Goal: Task Accomplishment & Management: Manage account settings

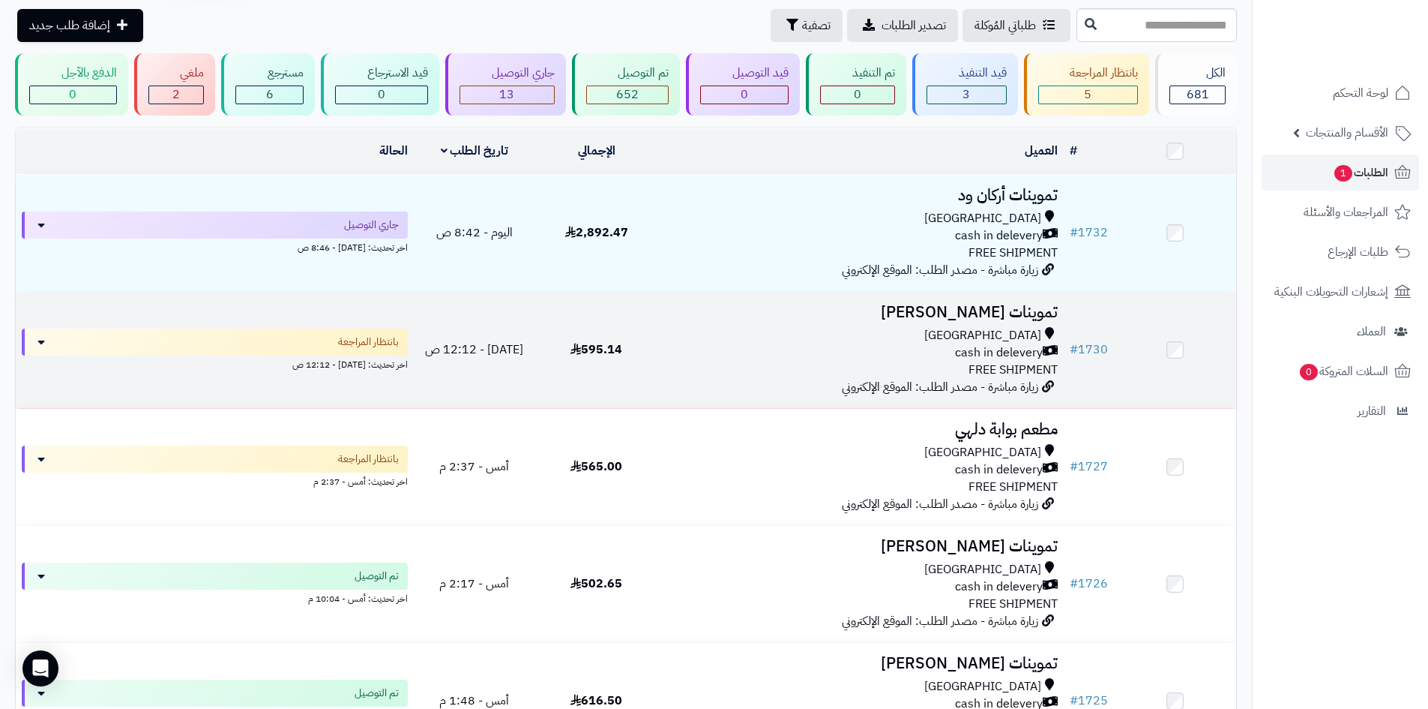
scroll to position [150, 0]
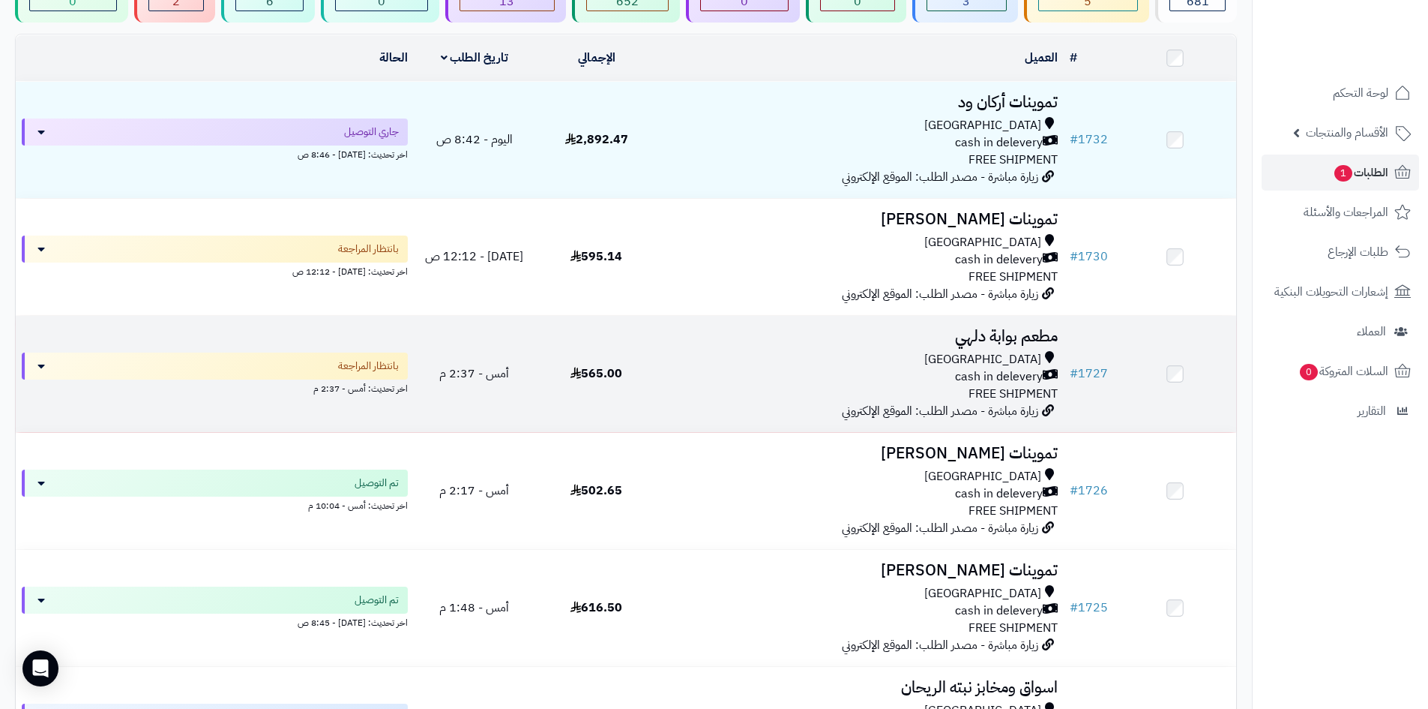
click at [773, 373] on div "cash in delevery" at bounding box center [861, 376] width 394 height 17
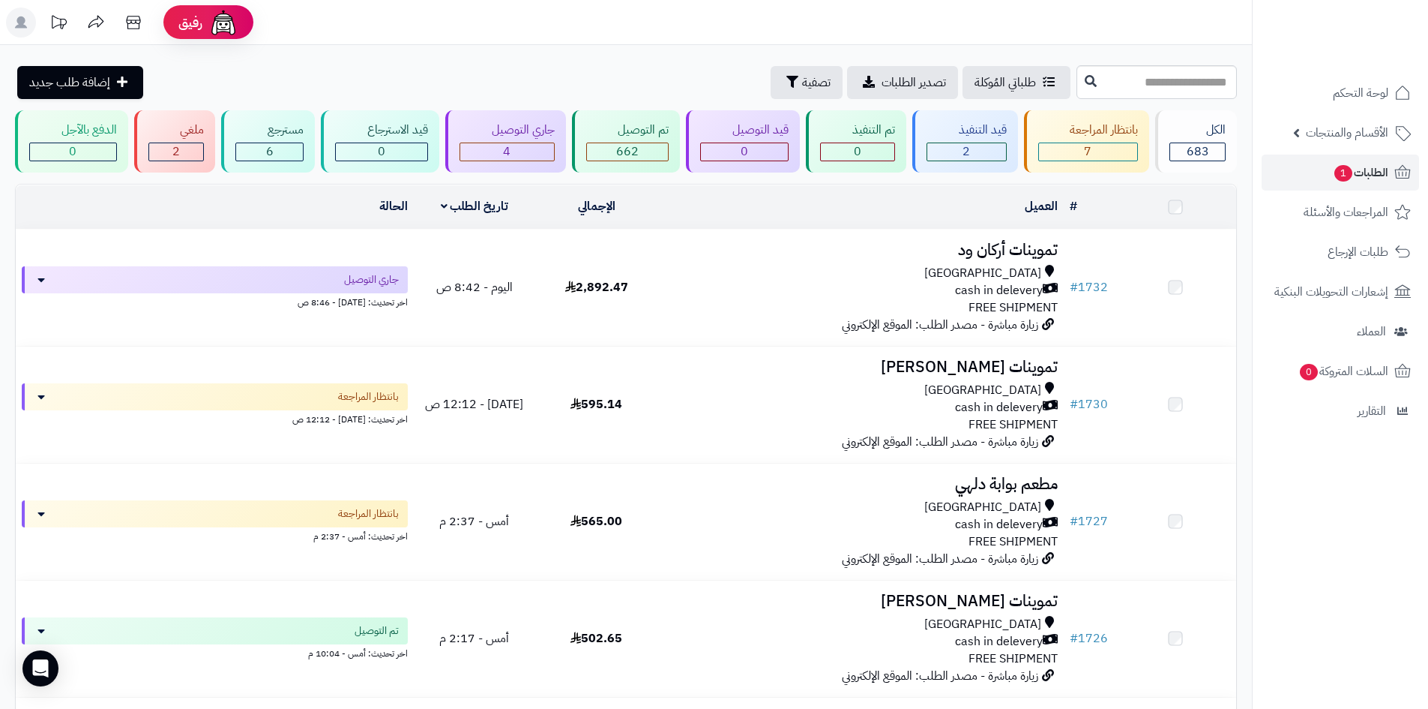
scroll to position [150, 0]
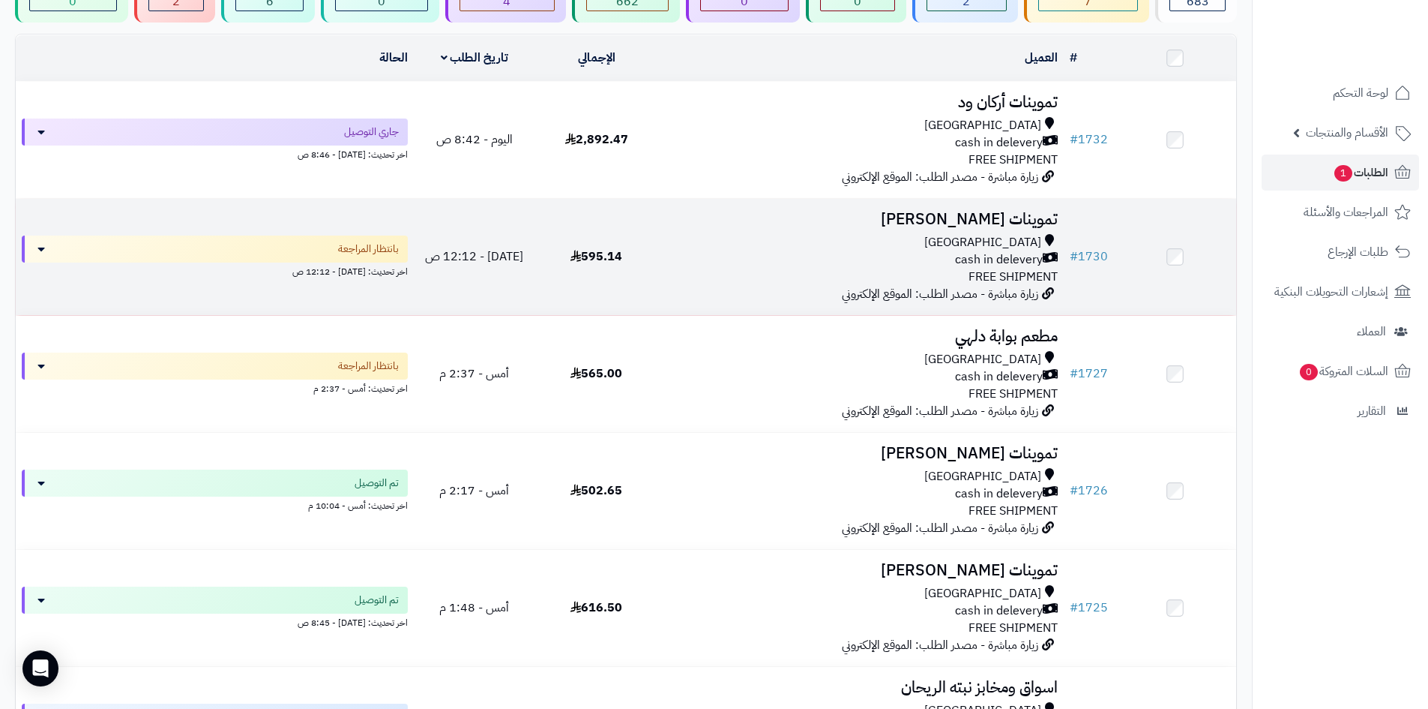
click at [727, 265] on div "cash in delevery" at bounding box center [861, 259] width 394 height 17
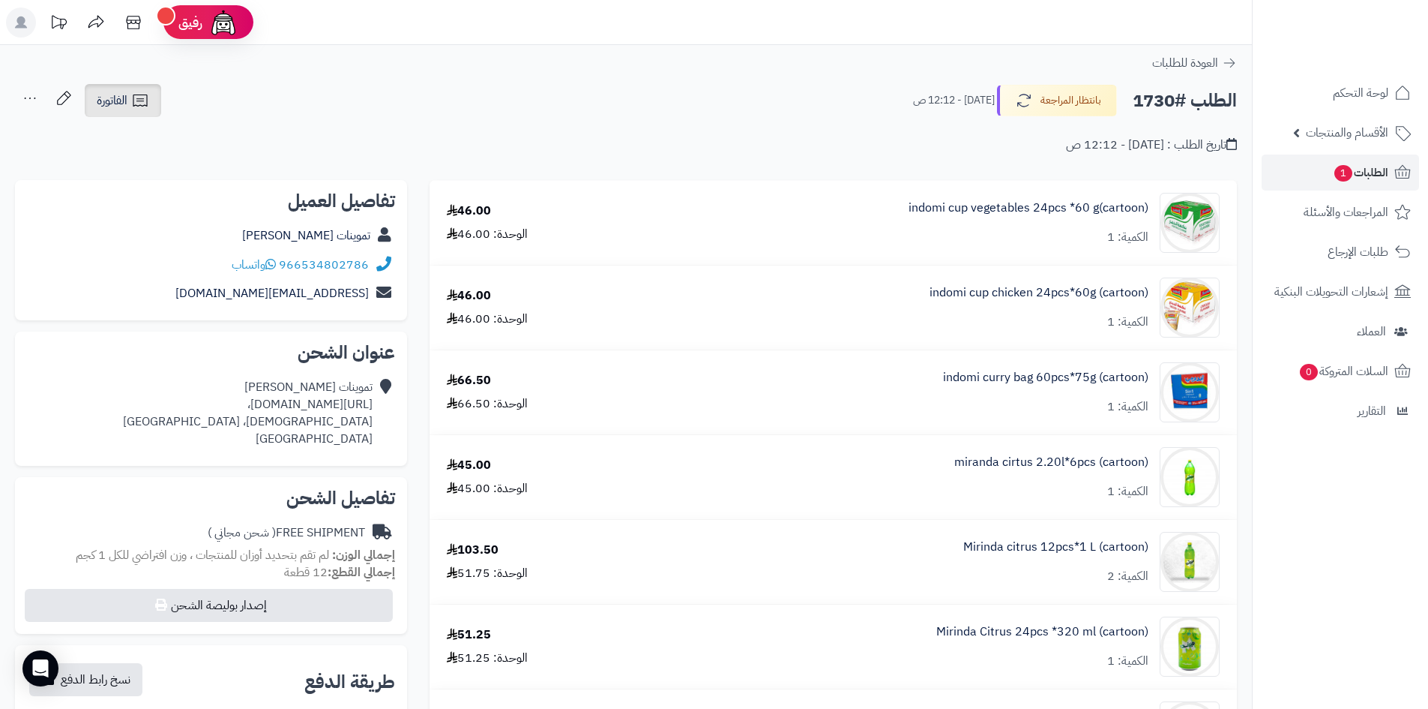
click at [127, 100] on span "الفاتورة" at bounding box center [112, 100] width 31 height 18
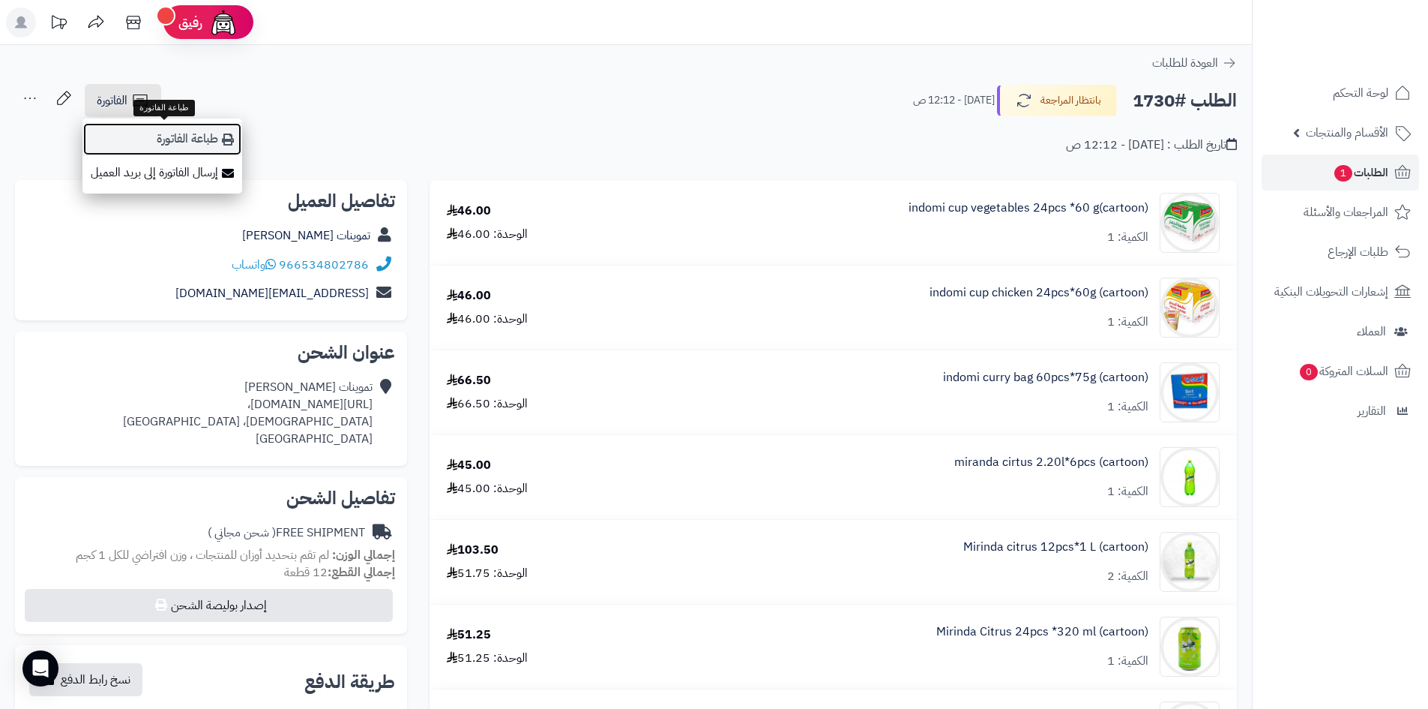
click at [140, 149] on link "طباعة الفاتورة" at bounding box center [162, 139] width 160 height 34
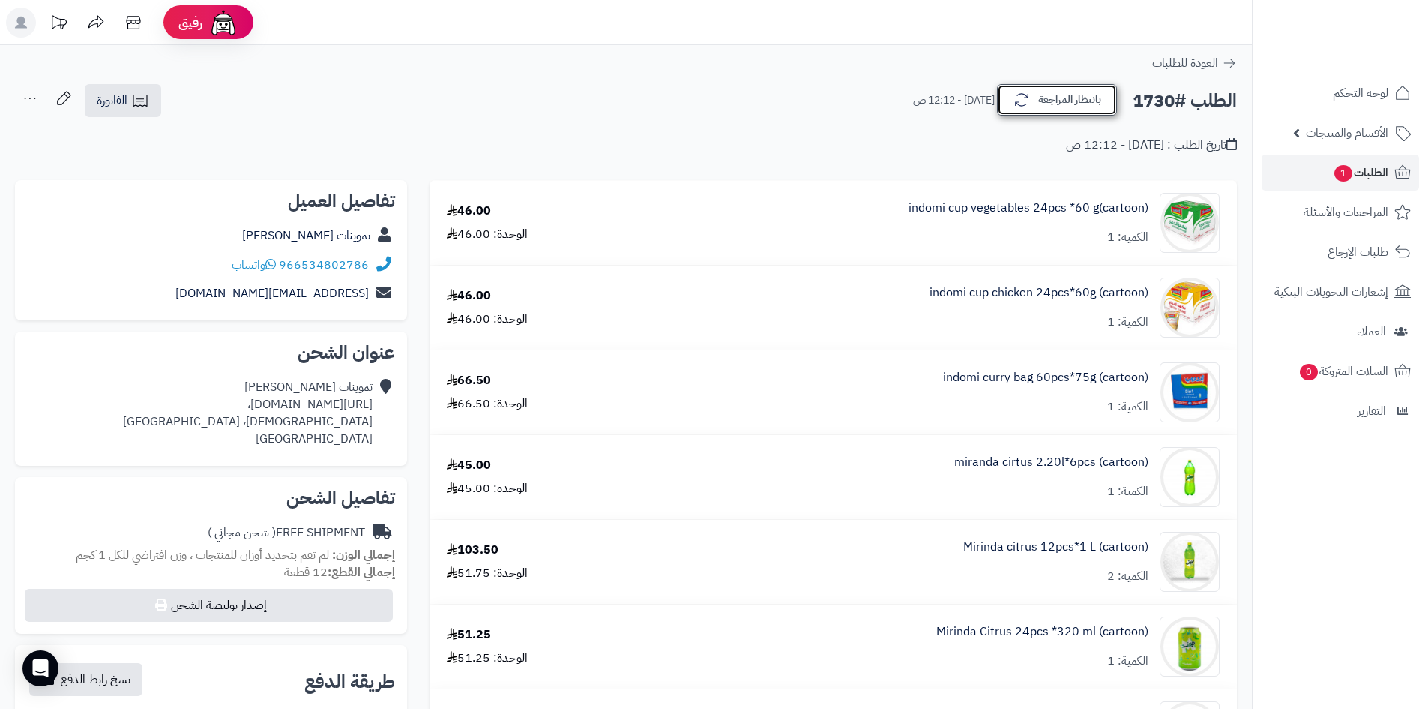
click at [1084, 112] on button "بانتظار المراجعة" at bounding box center [1057, 99] width 120 height 31
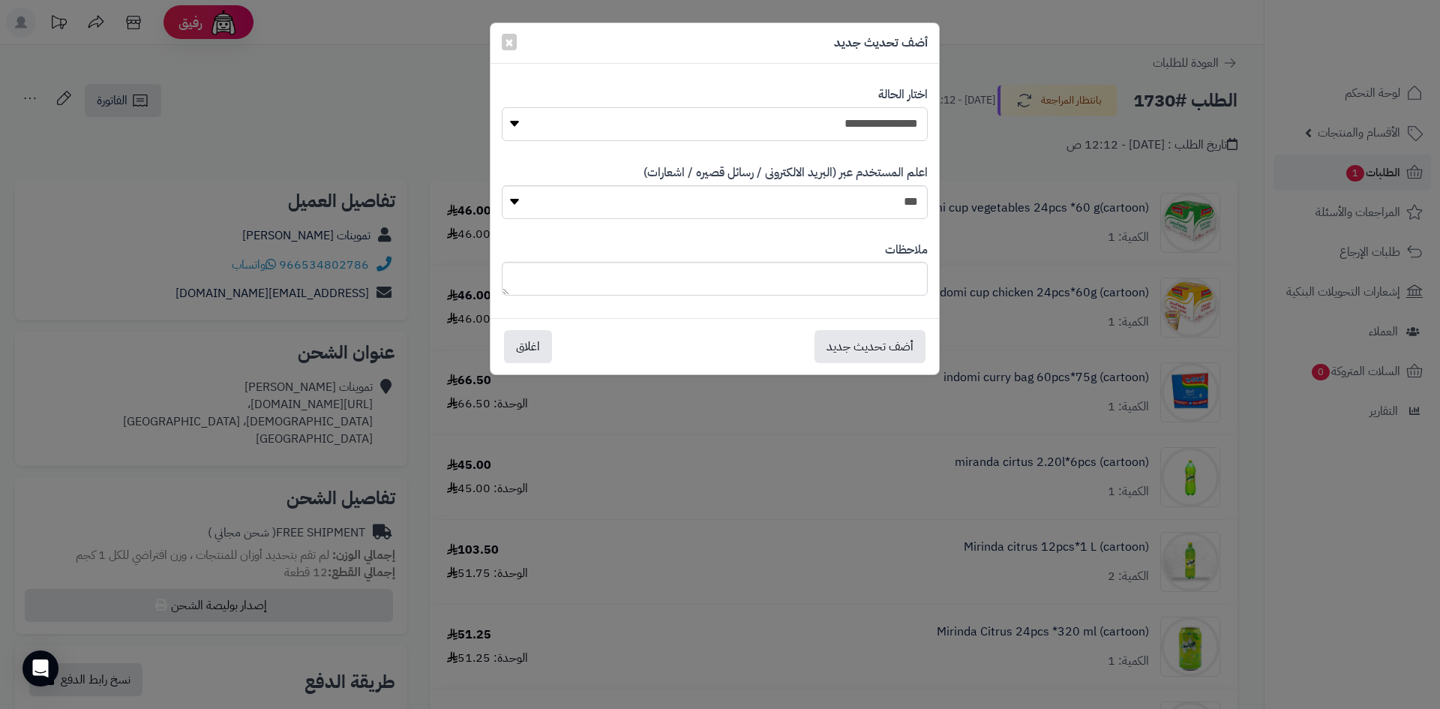
click at [888, 113] on select "**********" at bounding box center [715, 124] width 426 height 34
select select "*"
click at [502, 107] on select "**********" at bounding box center [715, 124] width 426 height 34
click at [883, 350] on button "أضف تحديث جديد" at bounding box center [869, 345] width 111 height 33
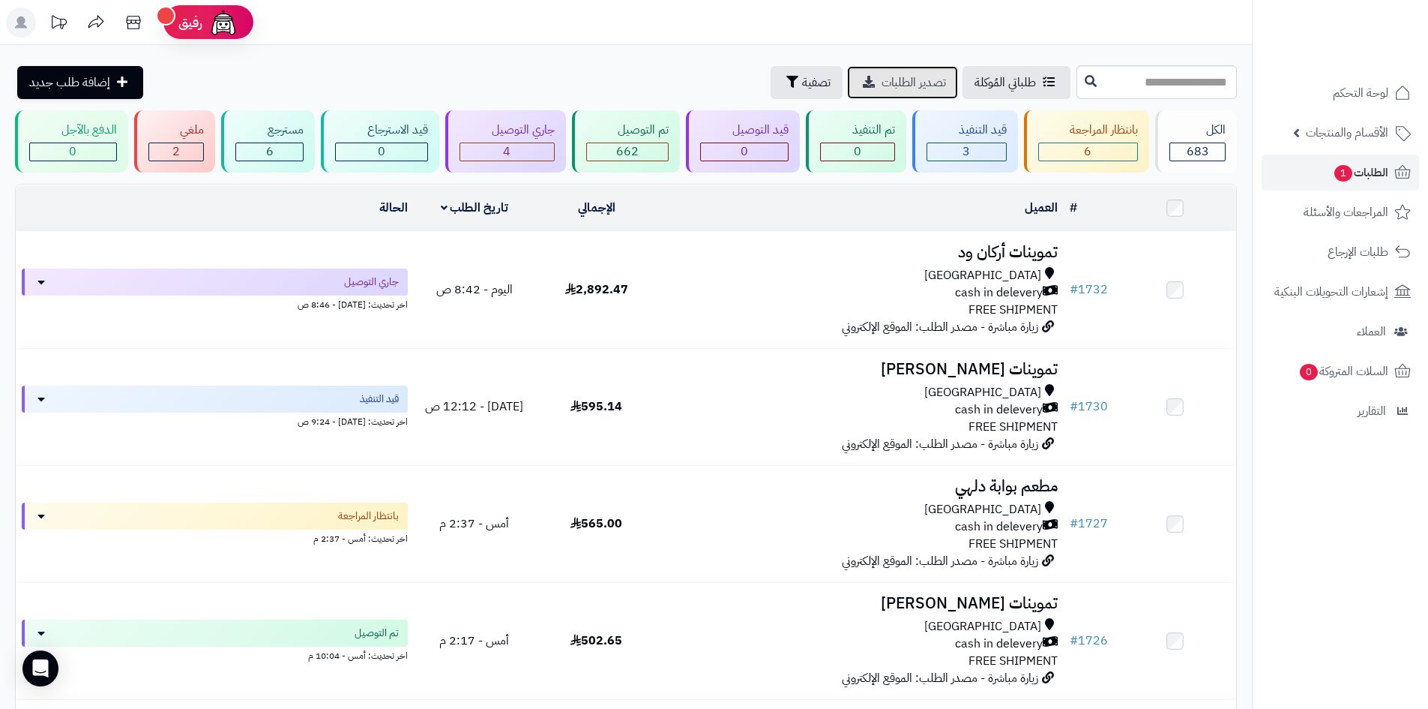
click at [847, 86] on link "تصدير الطلبات" at bounding box center [902, 82] width 111 height 33
click at [771, 73] on button "تصفية" at bounding box center [807, 81] width 72 height 33
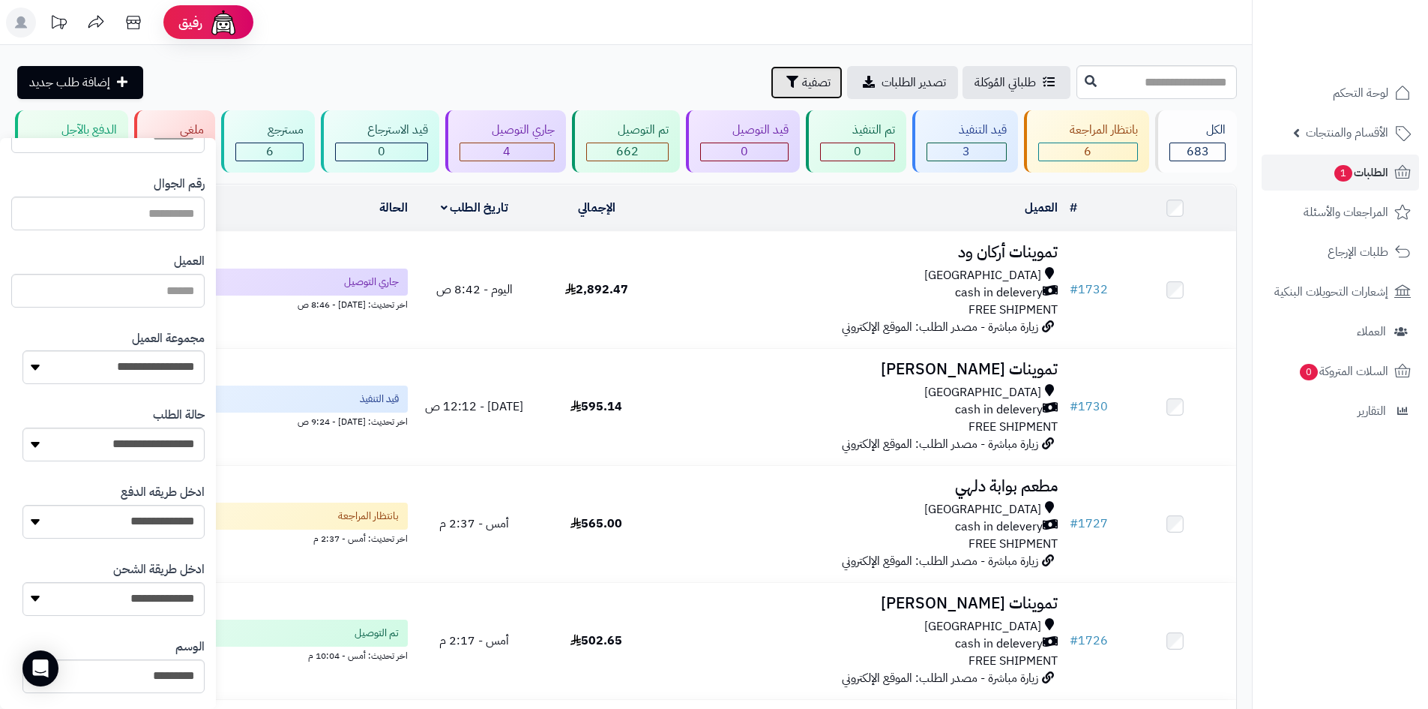
scroll to position [120, 0]
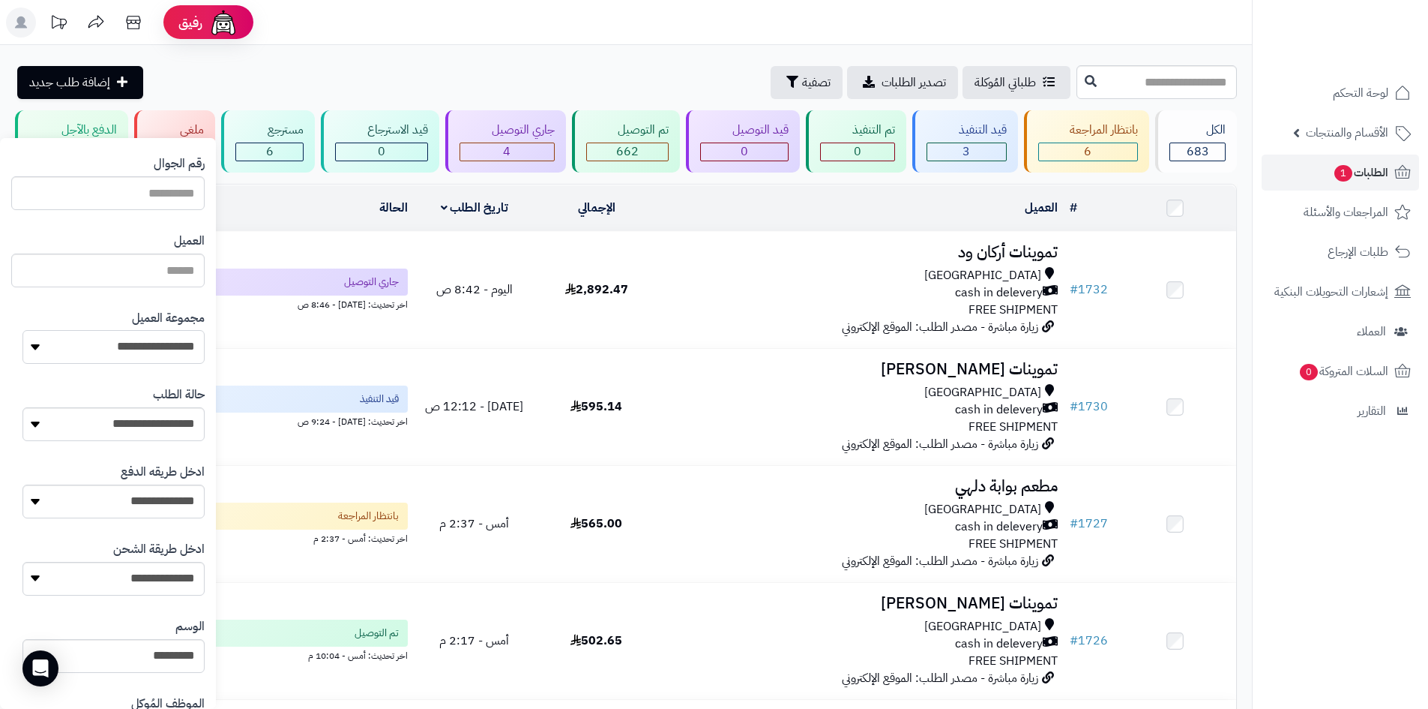
click at [95, 352] on select "**********" at bounding box center [113, 347] width 182 height 34
select select "*"
click at [22, 330] on select "**********" at bounding box center [113, 347] width 182 height 34
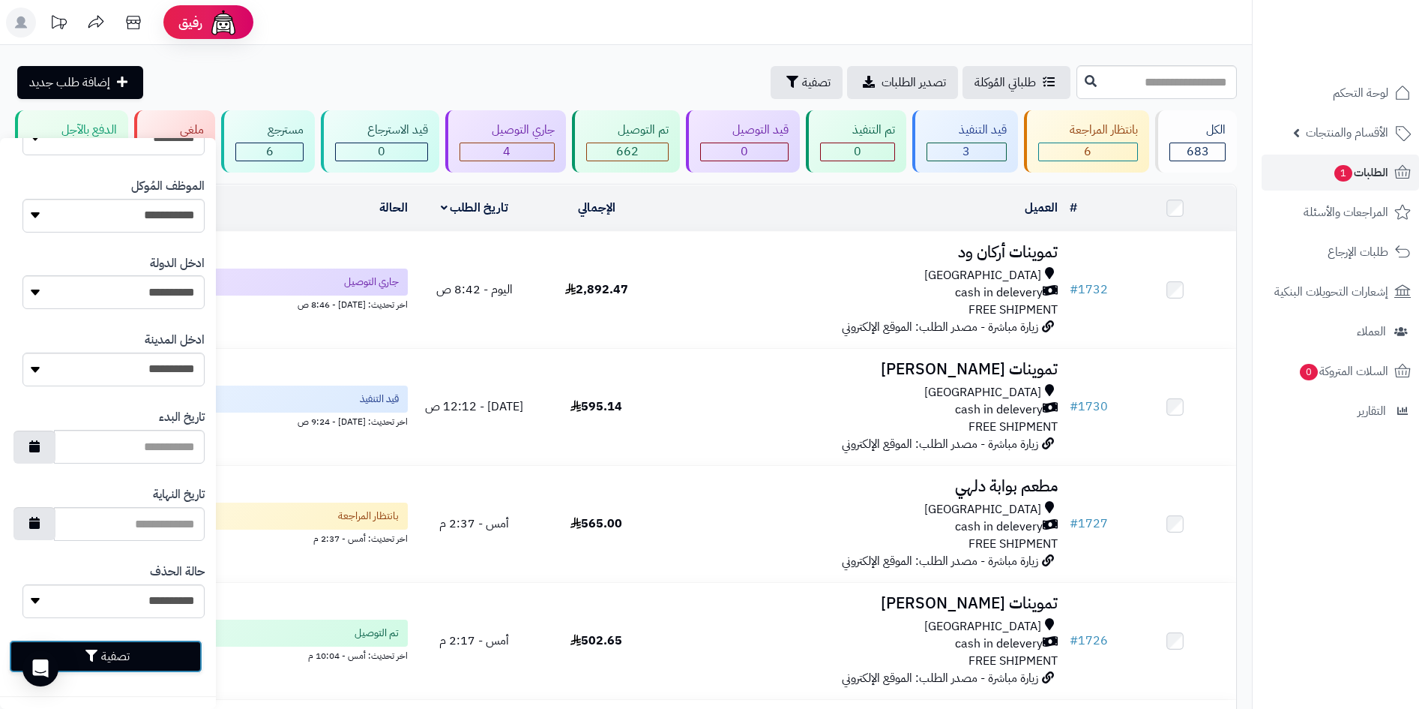
click at [87, 658] on button "تصفية" at bounding box center [105, 656] width 193 height 33
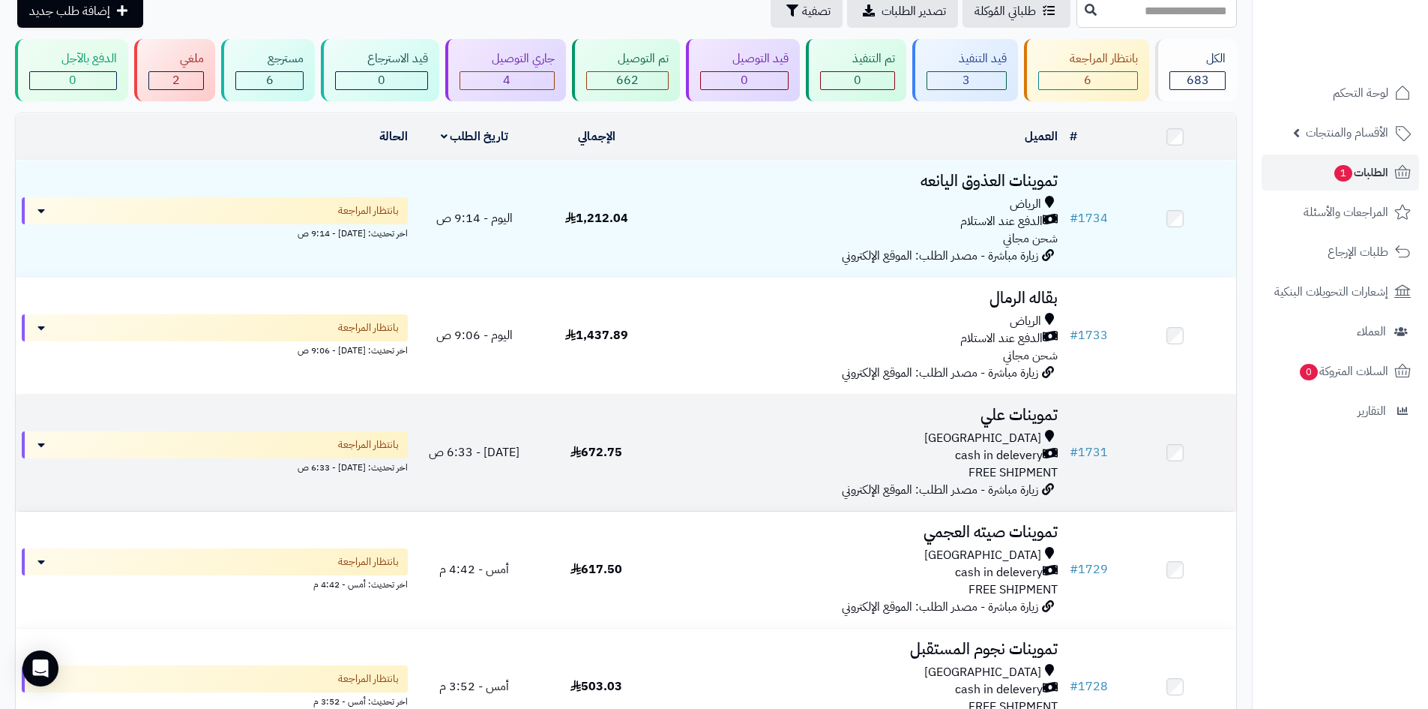
scroll to position [75, 0]
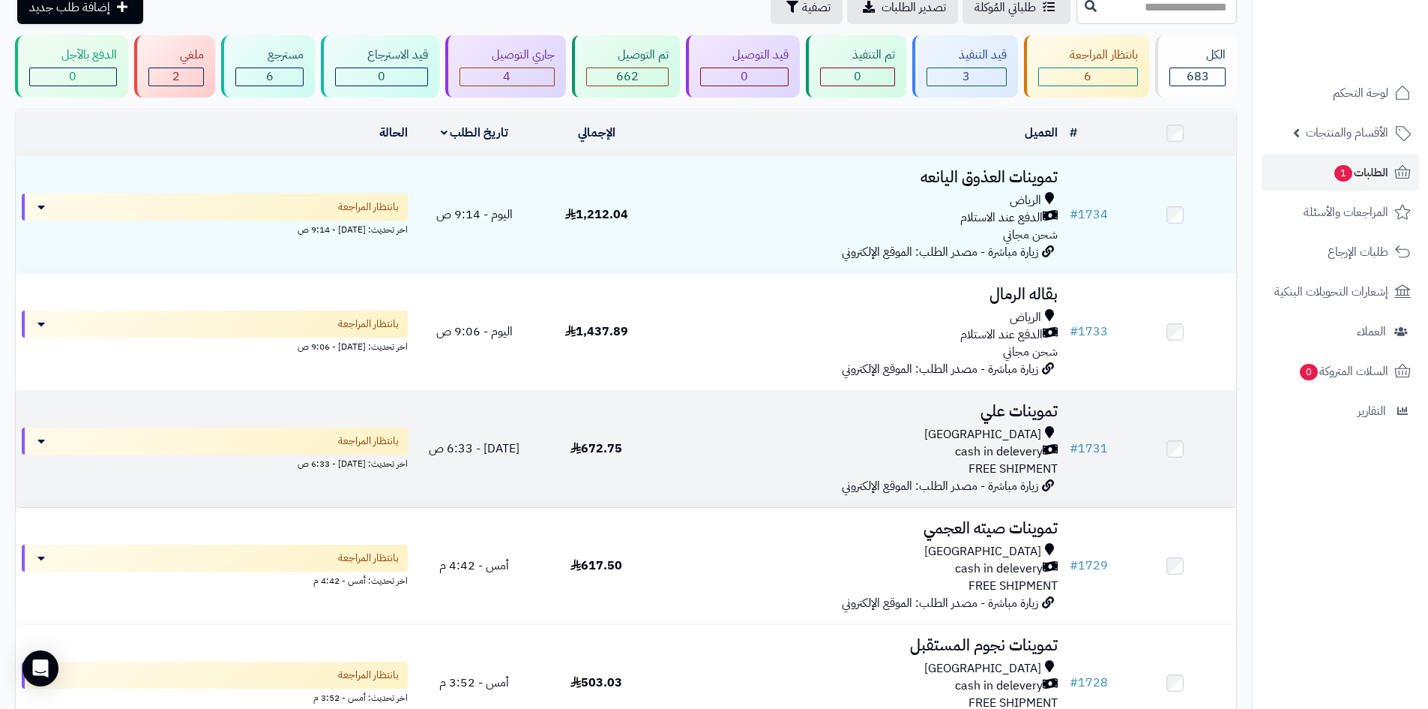
click at [620, 457] on td "672.75" at bounding box center [596, 449] width 122 height 116
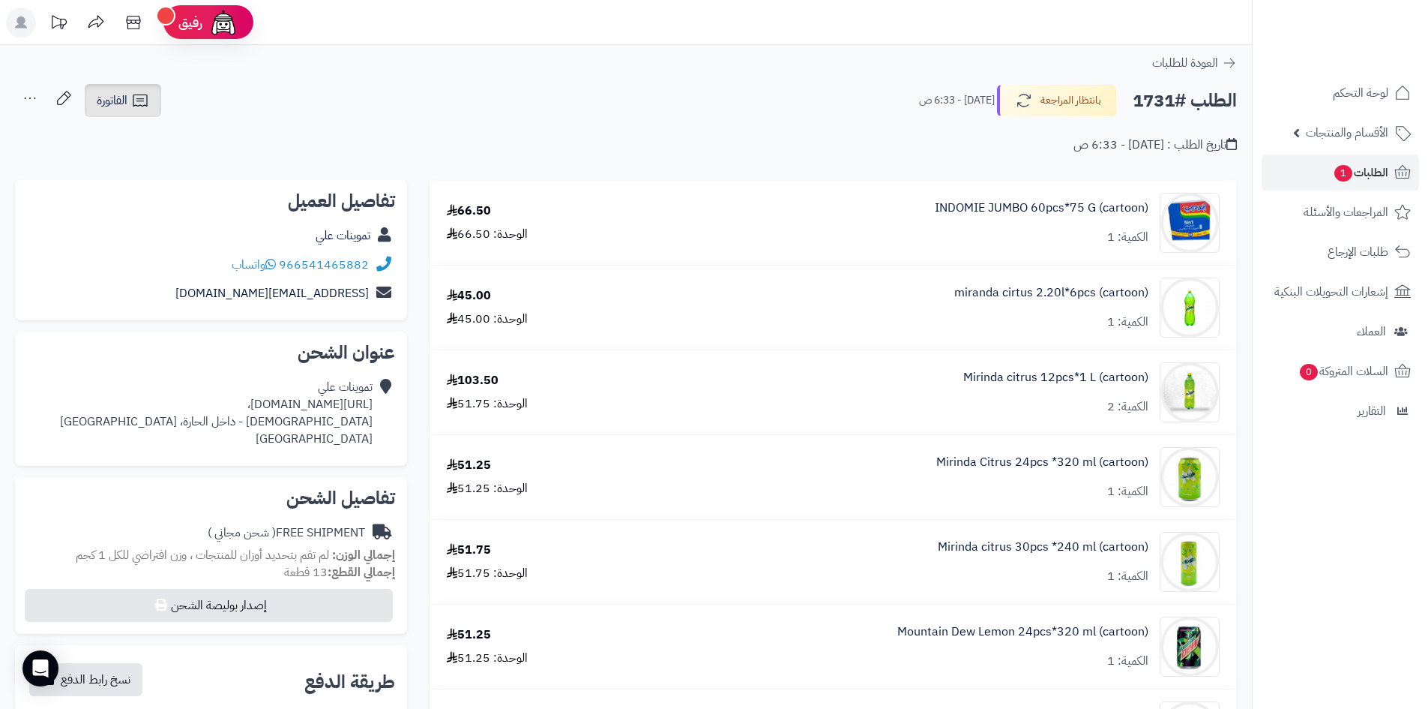
click at [113, 100] on span "الفاتورة" at bounding box center [112, 100] width 31 height 18
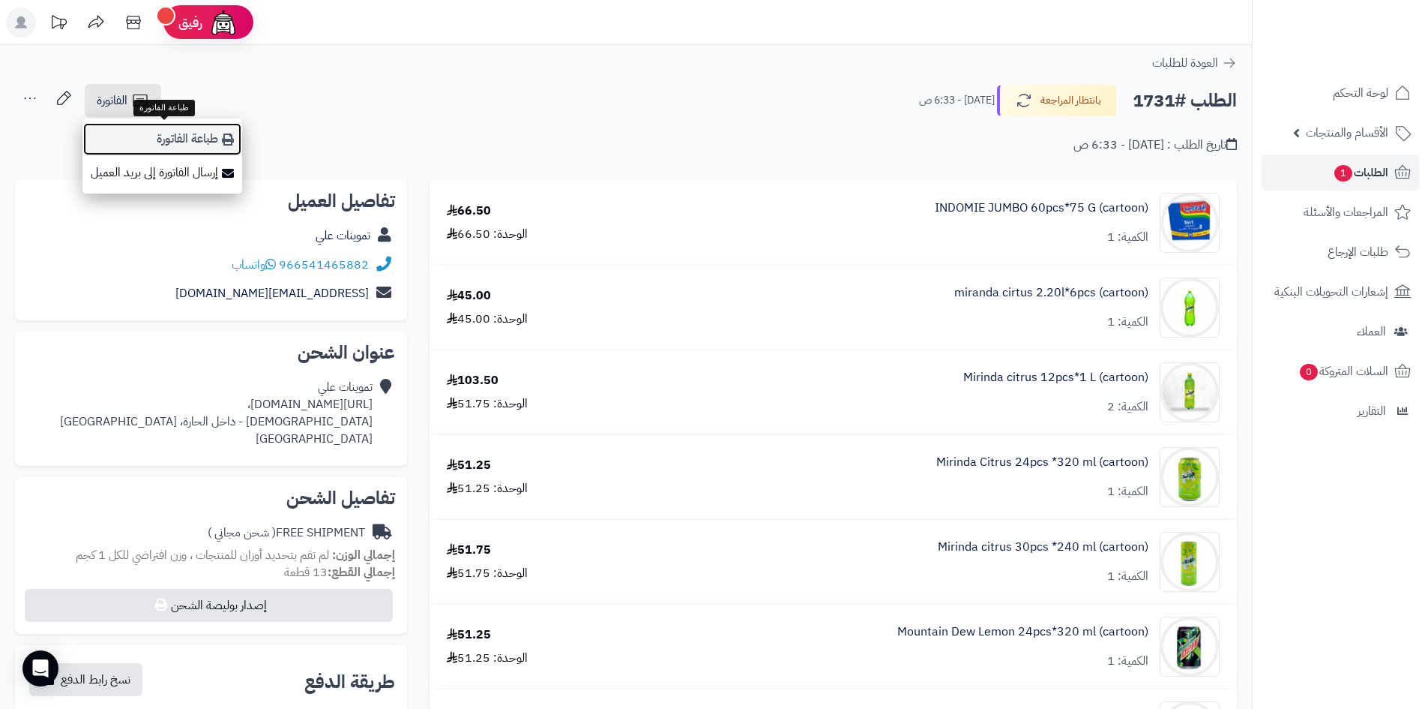
click at [134, 133] on link "طباعة الفاتورة" at bounding box center [162, 139] width 160 height 34
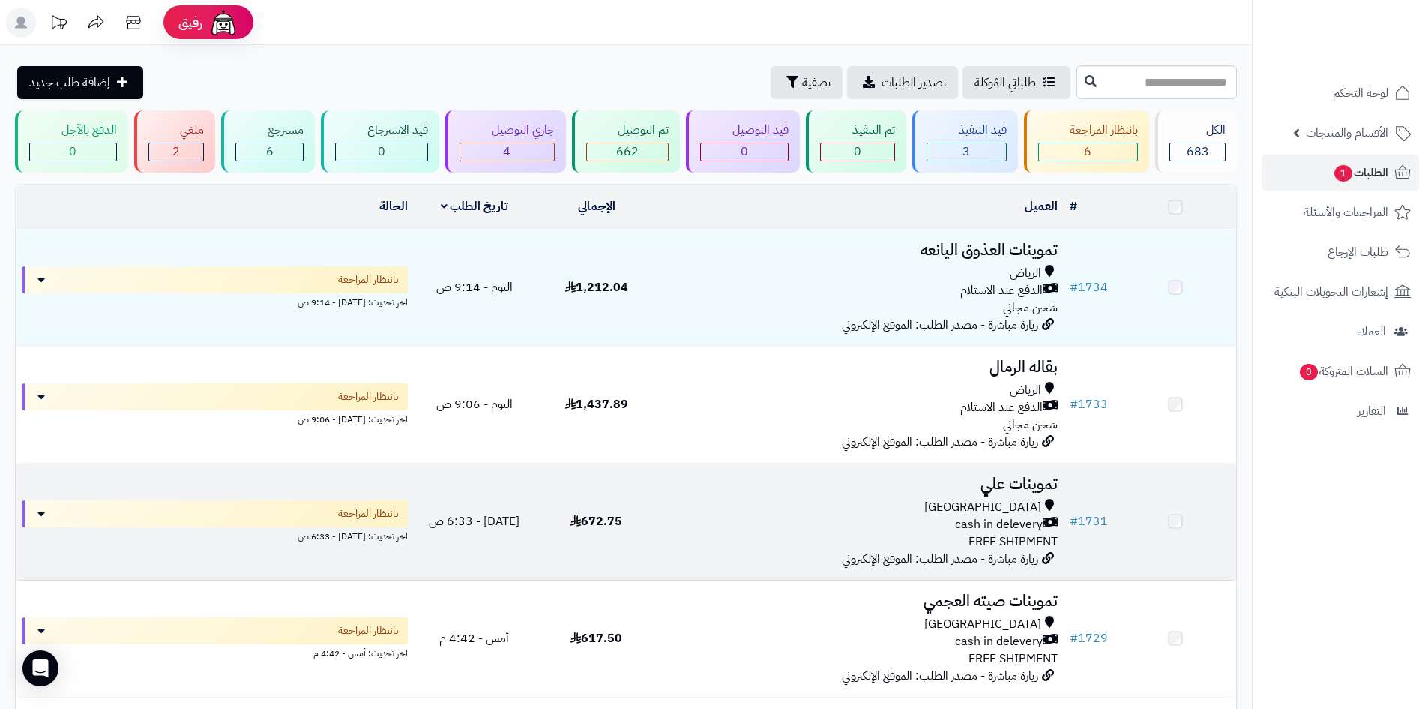
scroll to position [75, 0]
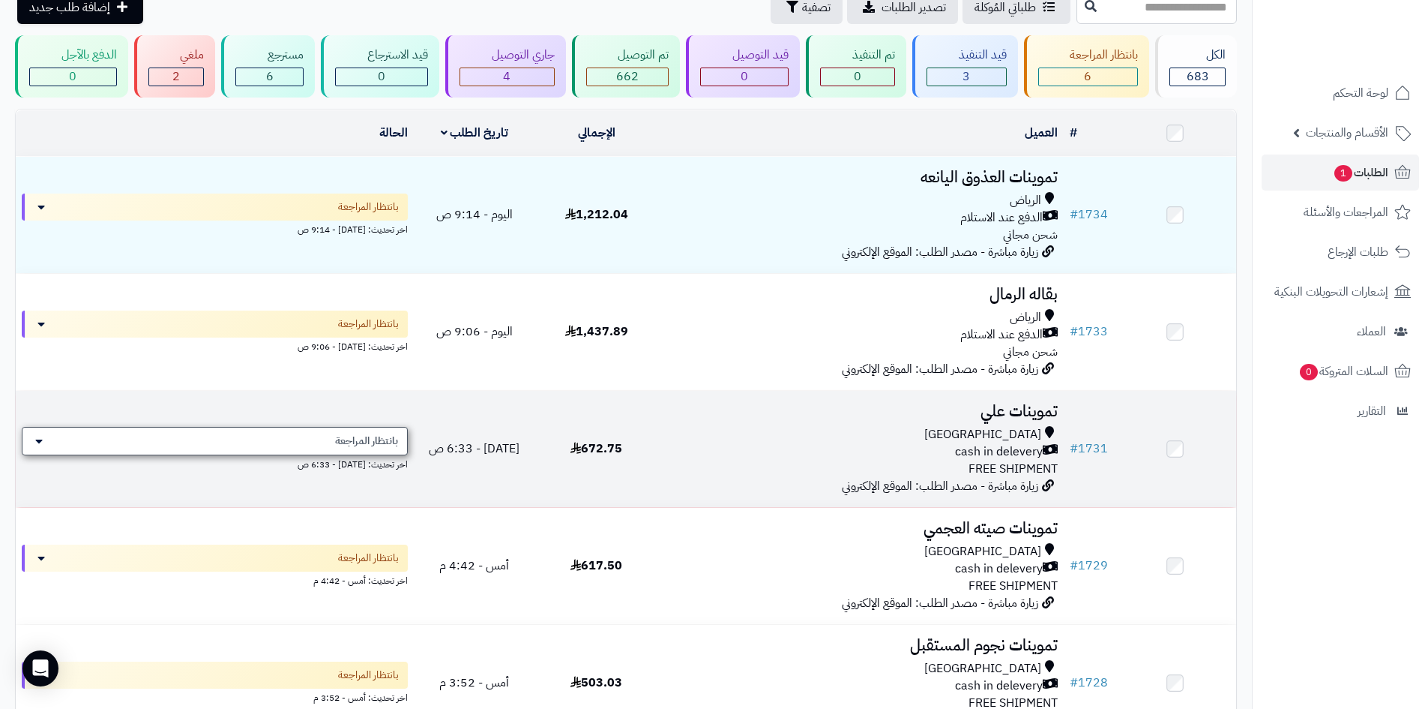
click at [325, 446] on div "بانتظار المراجعة" at bounding box center [215, 441] width 386 height 28
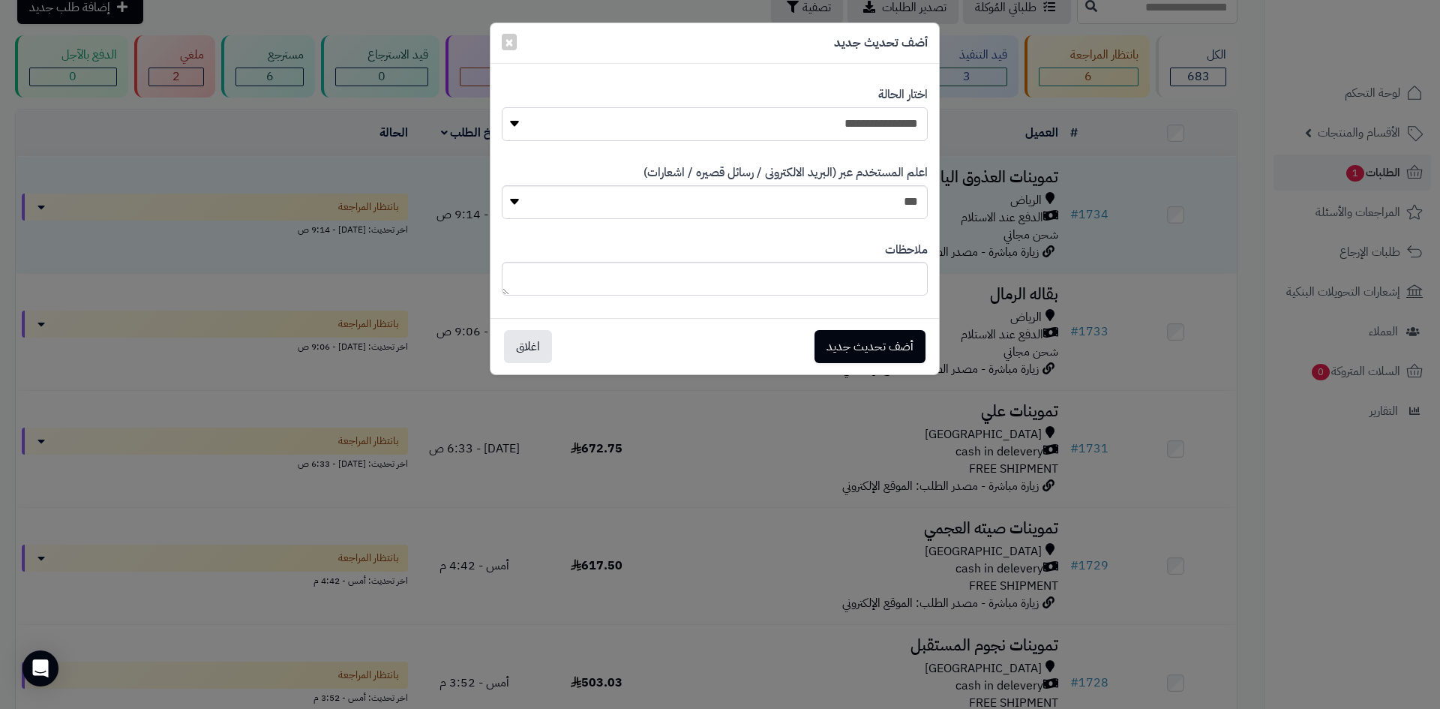
click at [706, 136] on select "**********" at bounding box center [715, 124] width 426 height 34
select select "*"
click at [502, 107] on select "**********" at bounding box center [715, 124] width 426 height 34
click at [844, 351] on button "أضف تحديث جديد" at bounding box center [869, 345] width 111 height 33
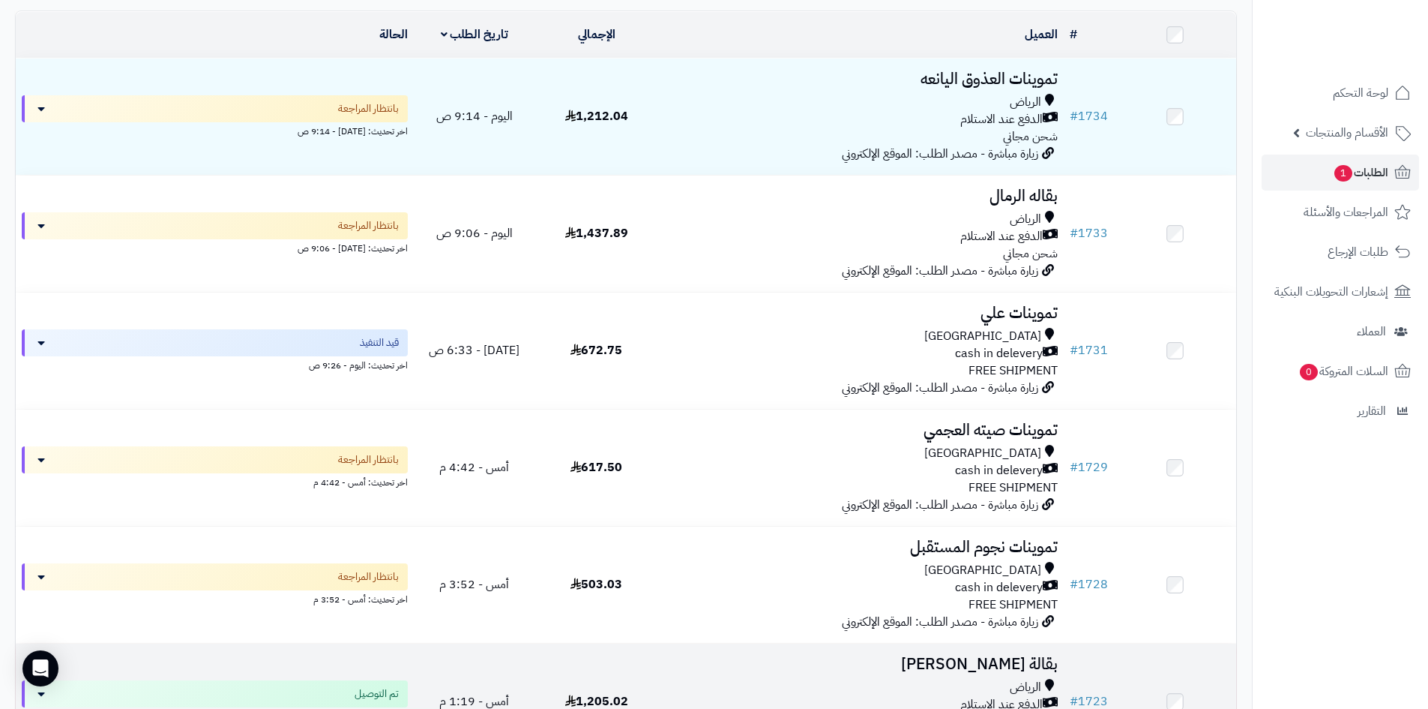
scroll to position [300, 0]
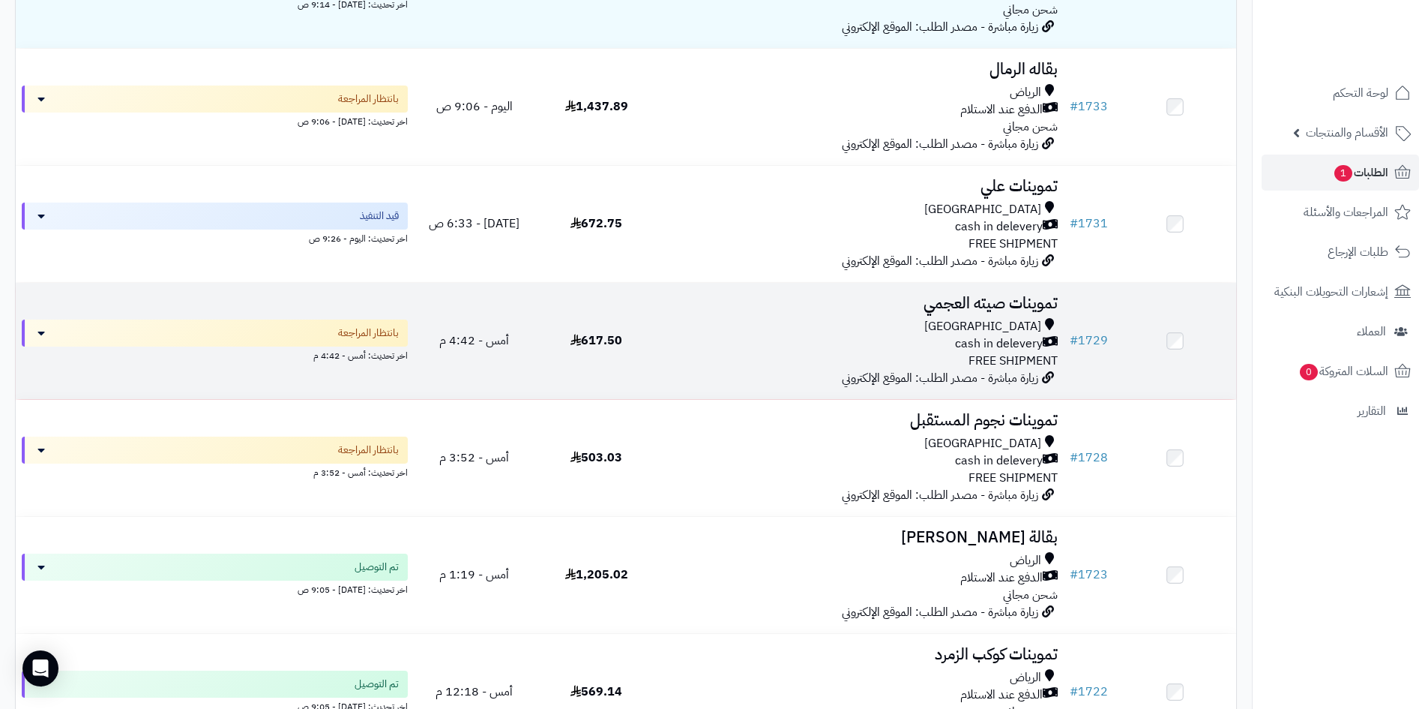
click at [757, 322] on div "[GEOGRAPHIC_DATA]" at bounding box center [861, 326] width 394 height 17
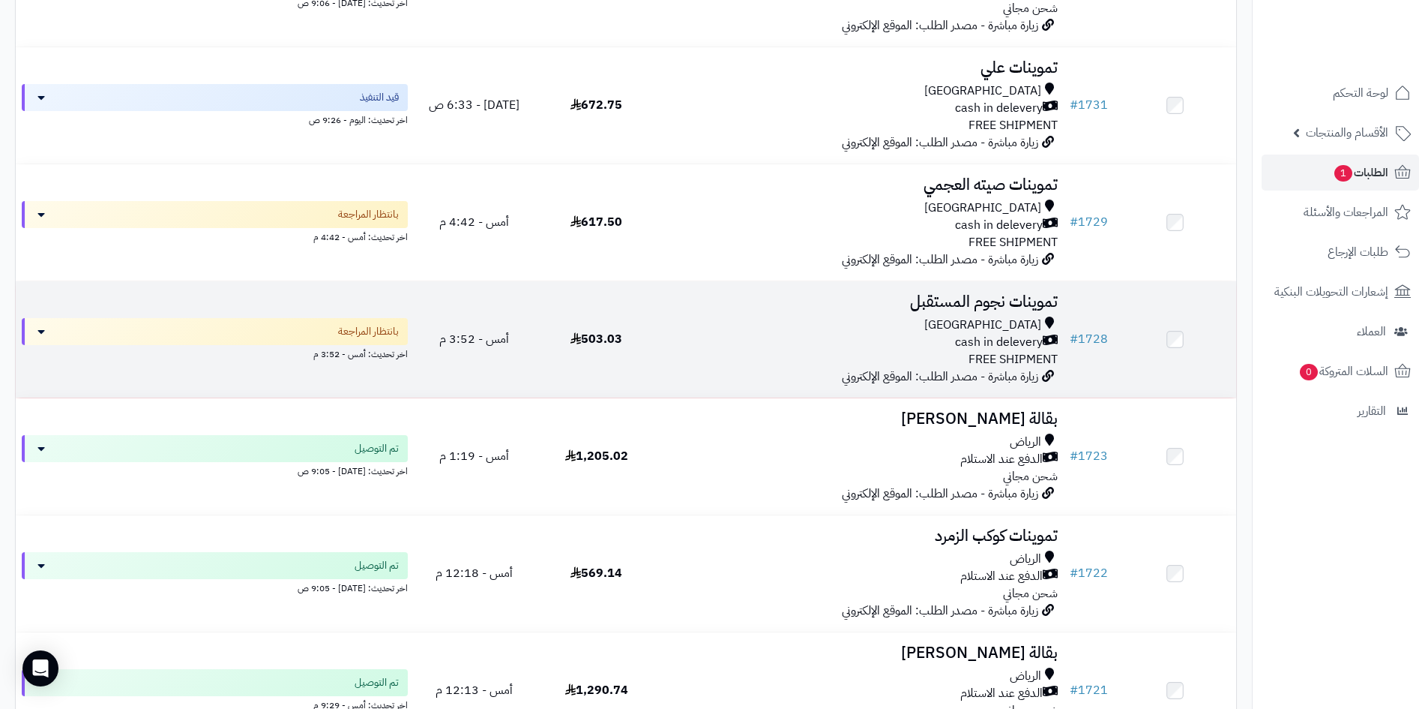
scroll to position [450, 0]
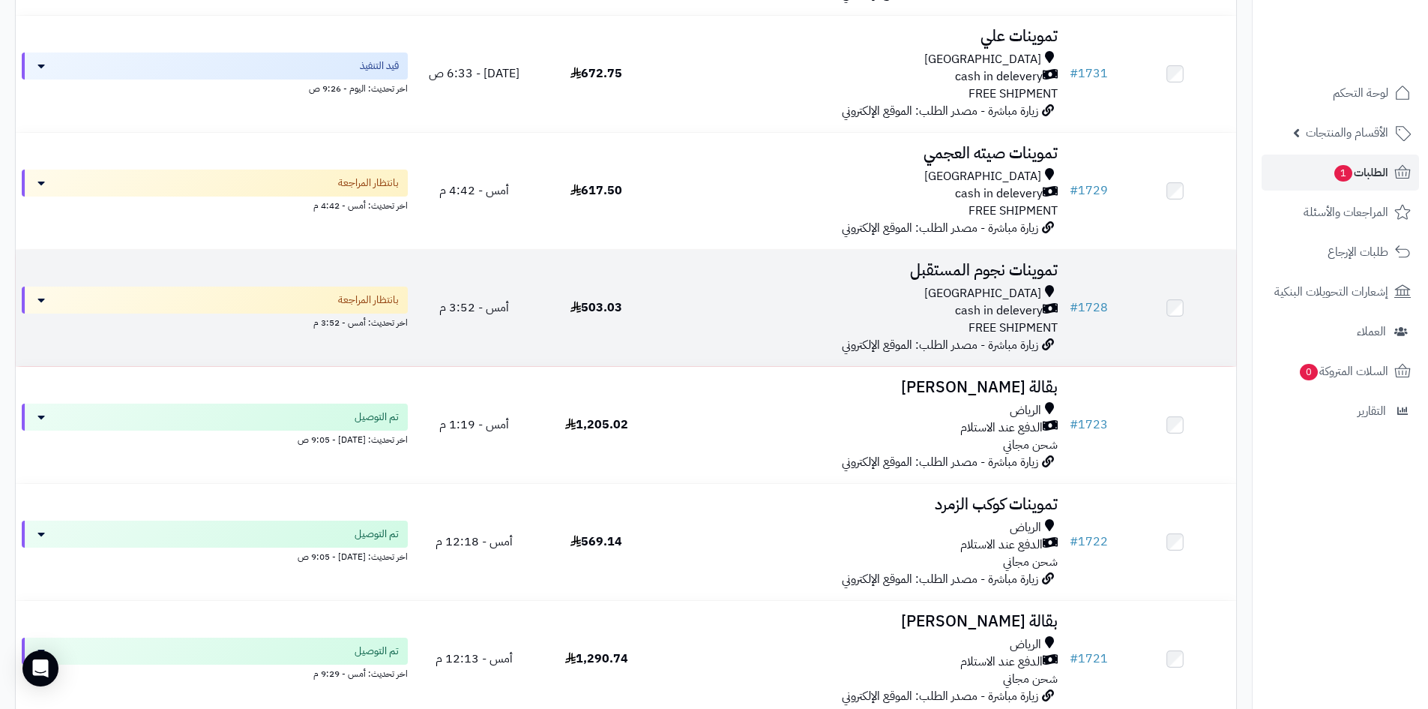
click at [901, 322] on div "Riyadh cash in delevery FREE SHIPMENT" at bounding box center [861, 311] width 394 height 52
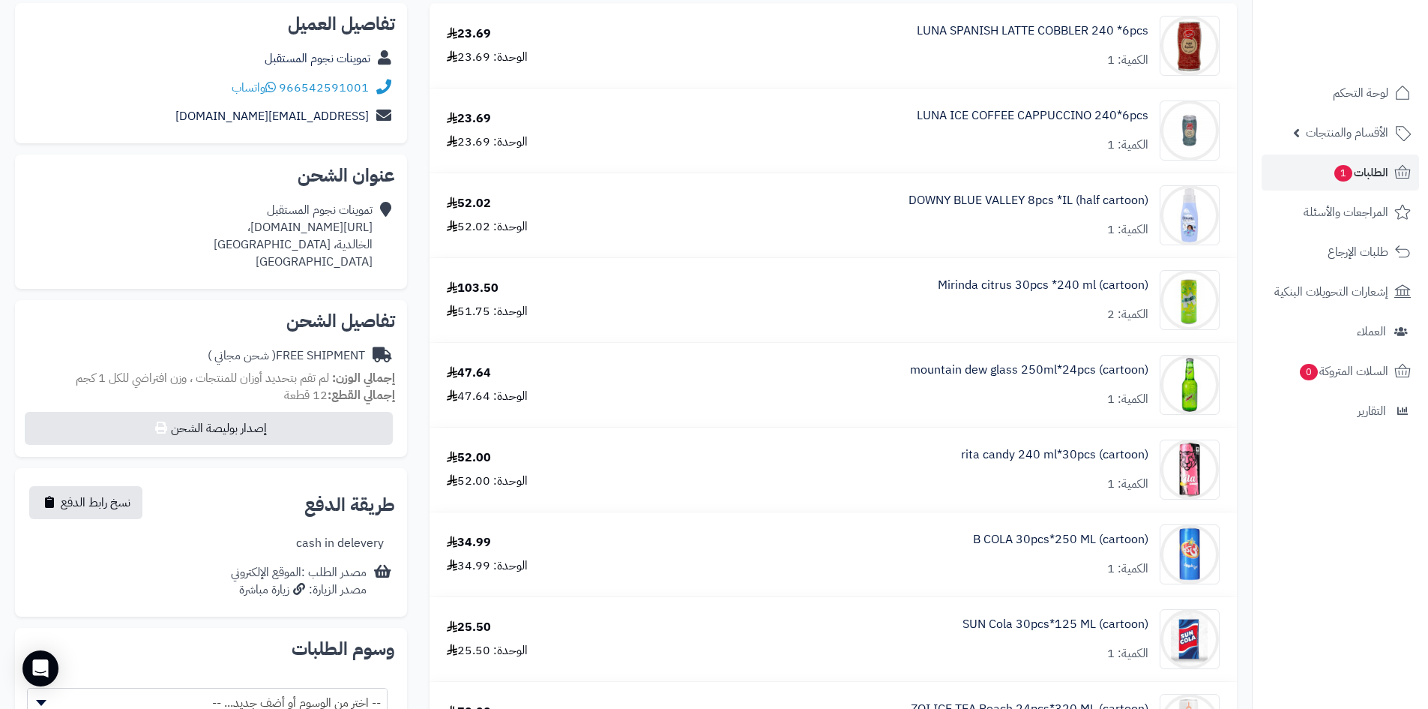
scroll to position [150, 0]
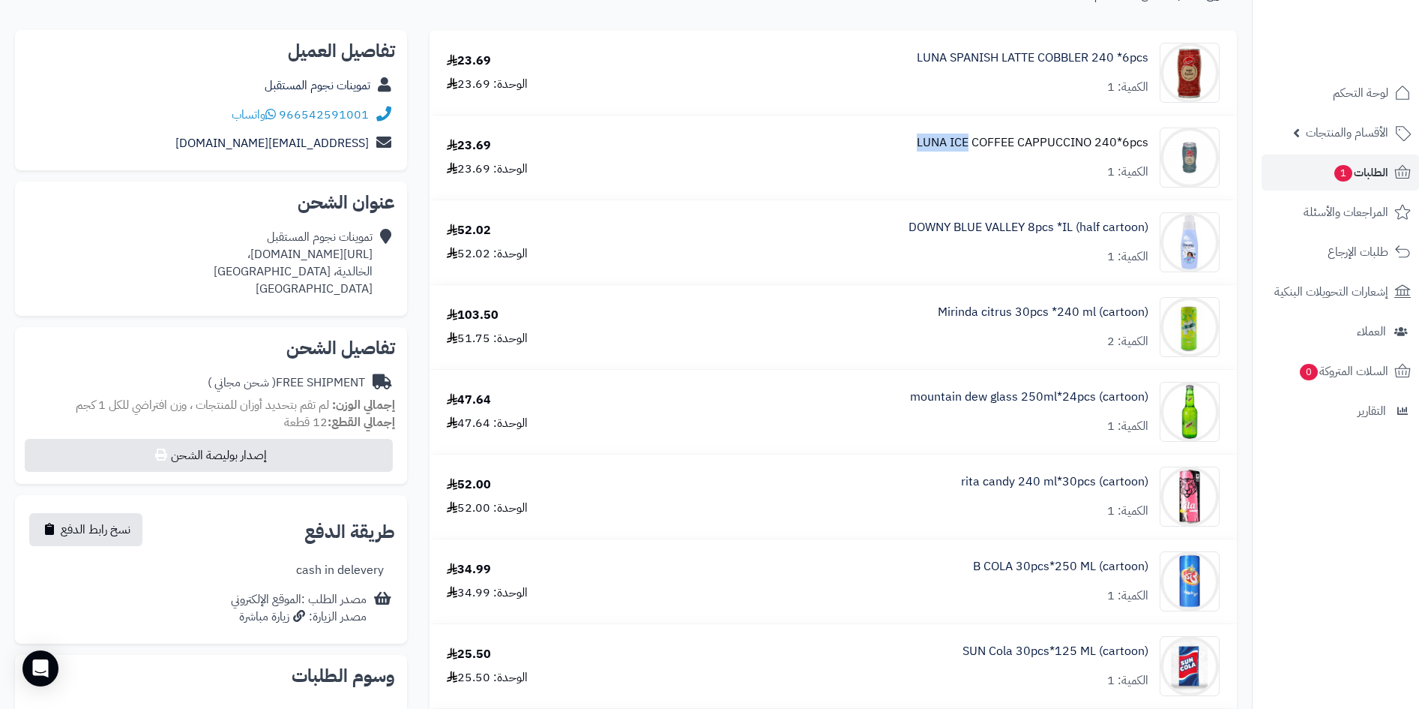
drag, startPoint x: 907, startPoint y: 137, endPoint x: 972, endPoint y: 140, distance: 65.3
click at [971, 140] on div "LUNA ICE COFFEE CAPPUCCINO 240*6pcs الكمية: 1" at bounding box center [934, 157] width 593 height 60
copy link "LUNA ICE"
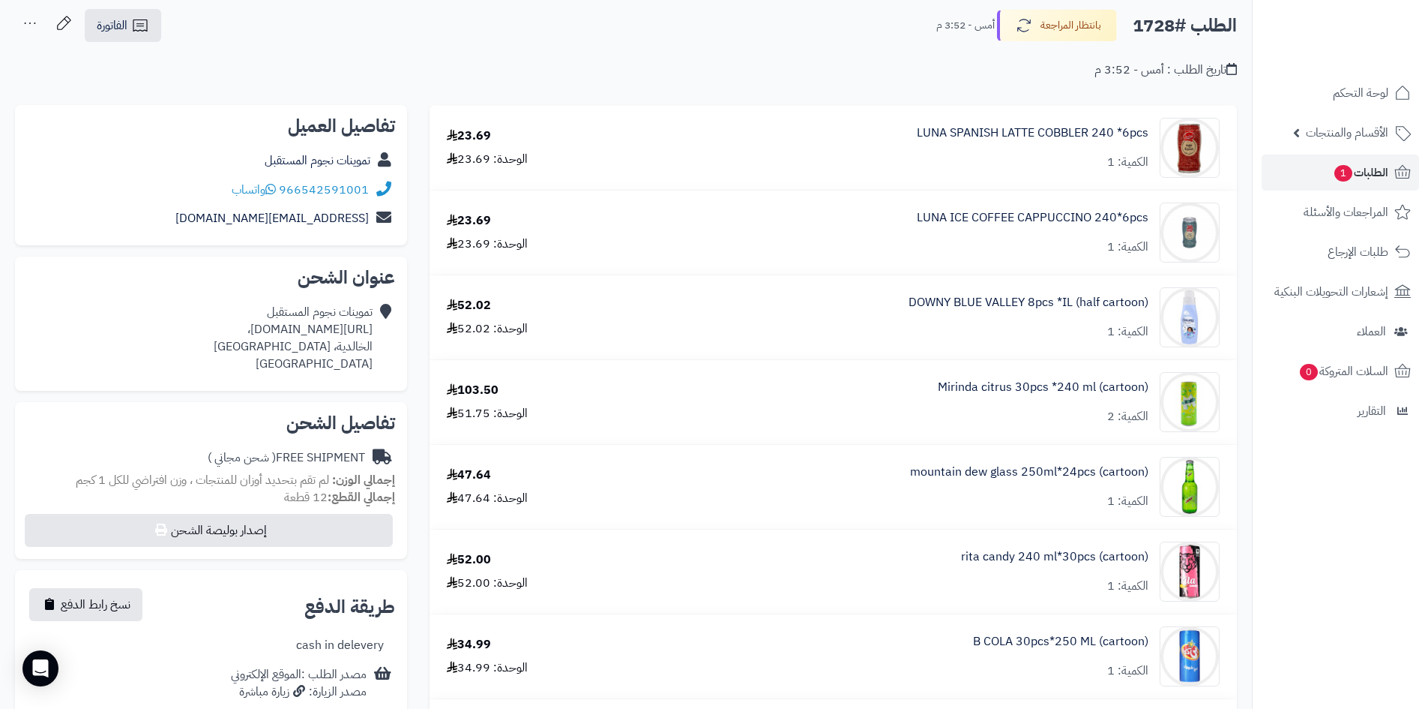
click at [1392, 544] on nav "لوحة التحكم الأقسام والمنتجات المنتجات الأقسام الماركات مواصفات المنتجات مواصفا…" at bounding box center [1340, 373] width 176 height 709
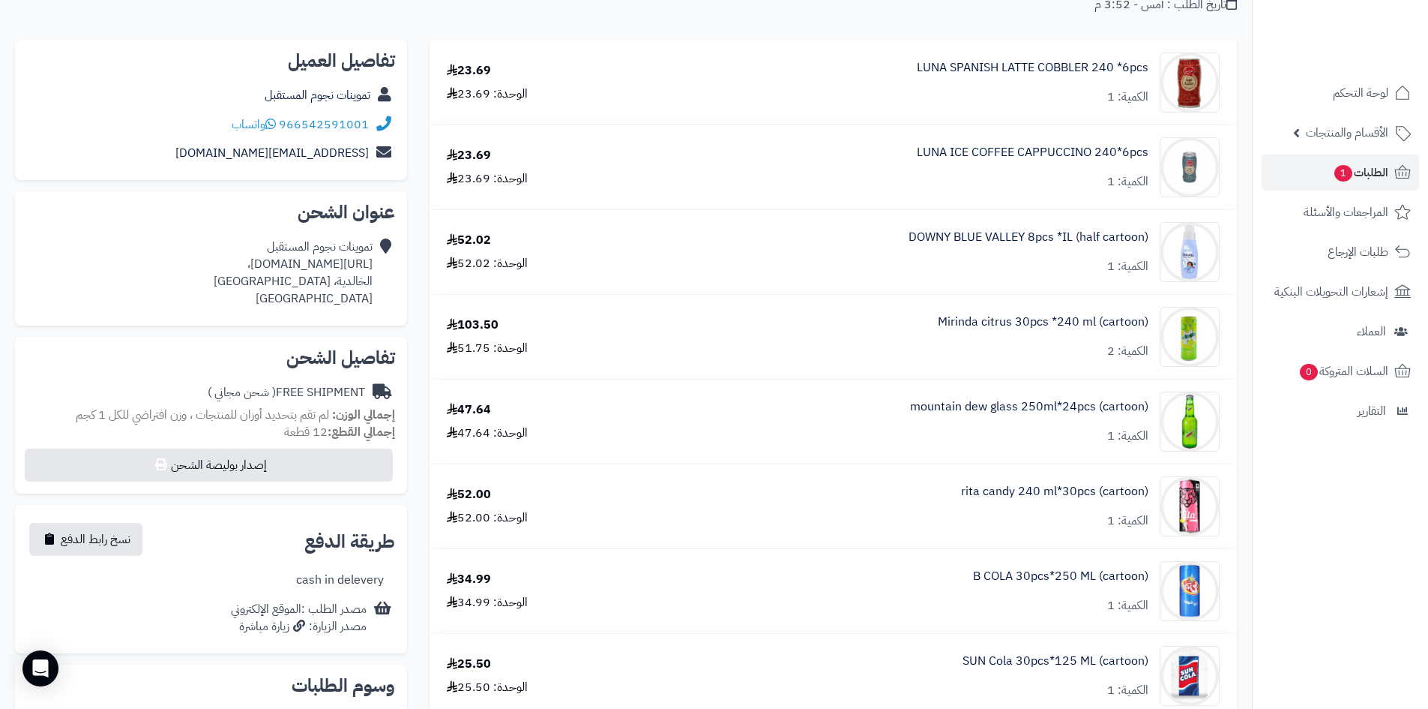
scroll to position [75, 0]
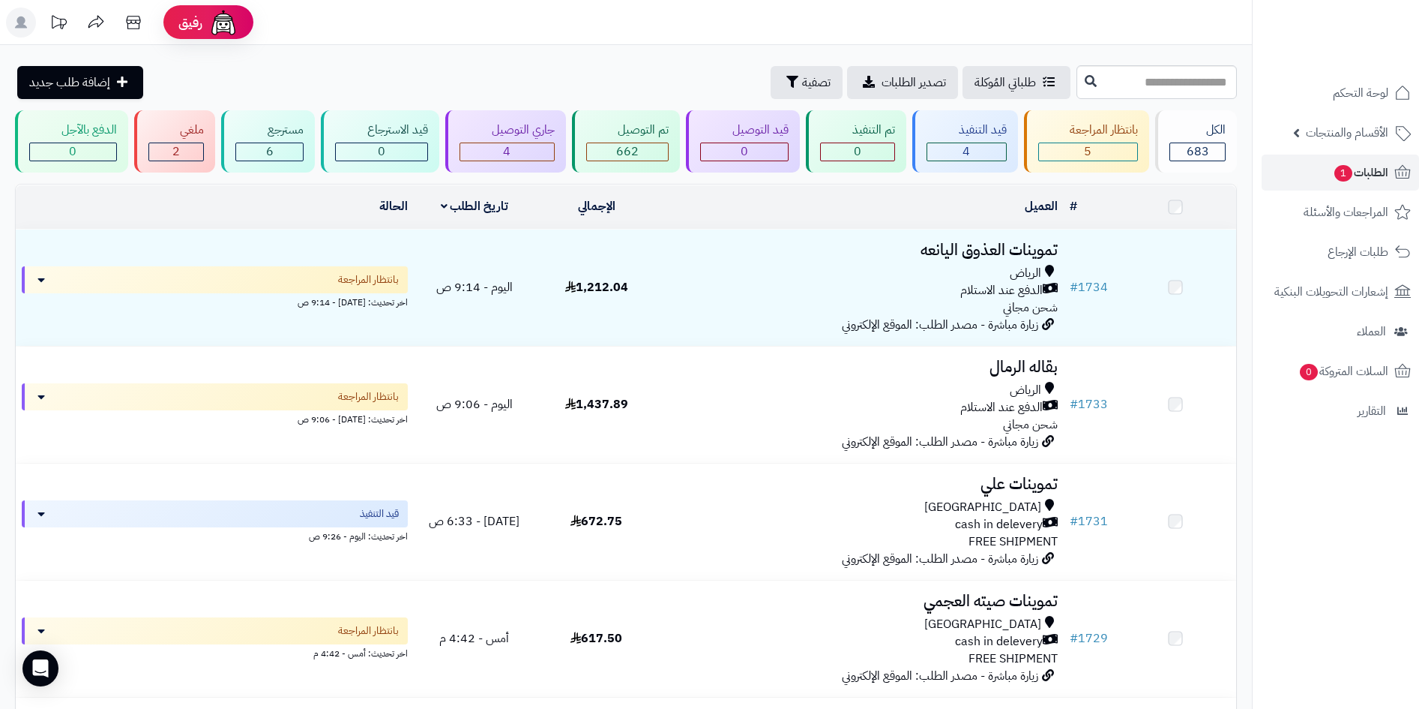
scroll to position [450, 0]
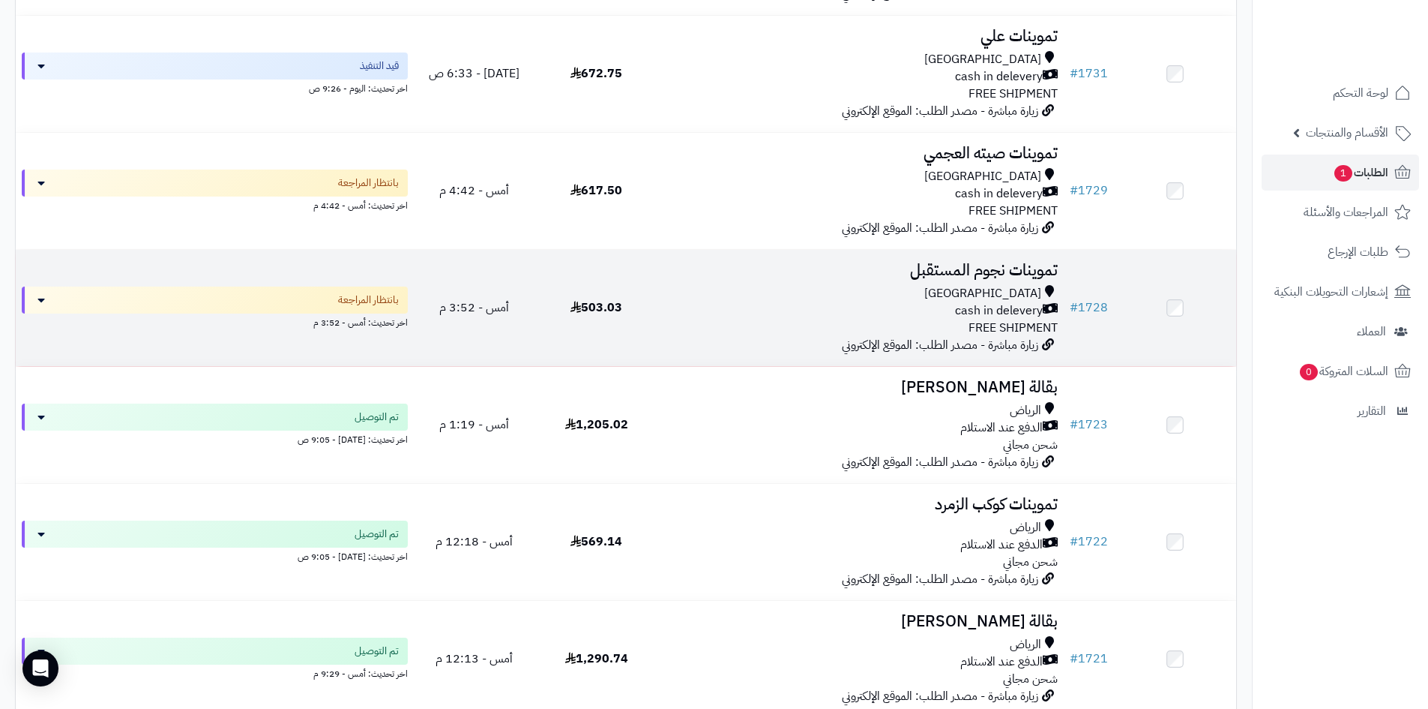
click at [568, 298] on td "503.03" at bounding box center [596, 308] width 122 height 116
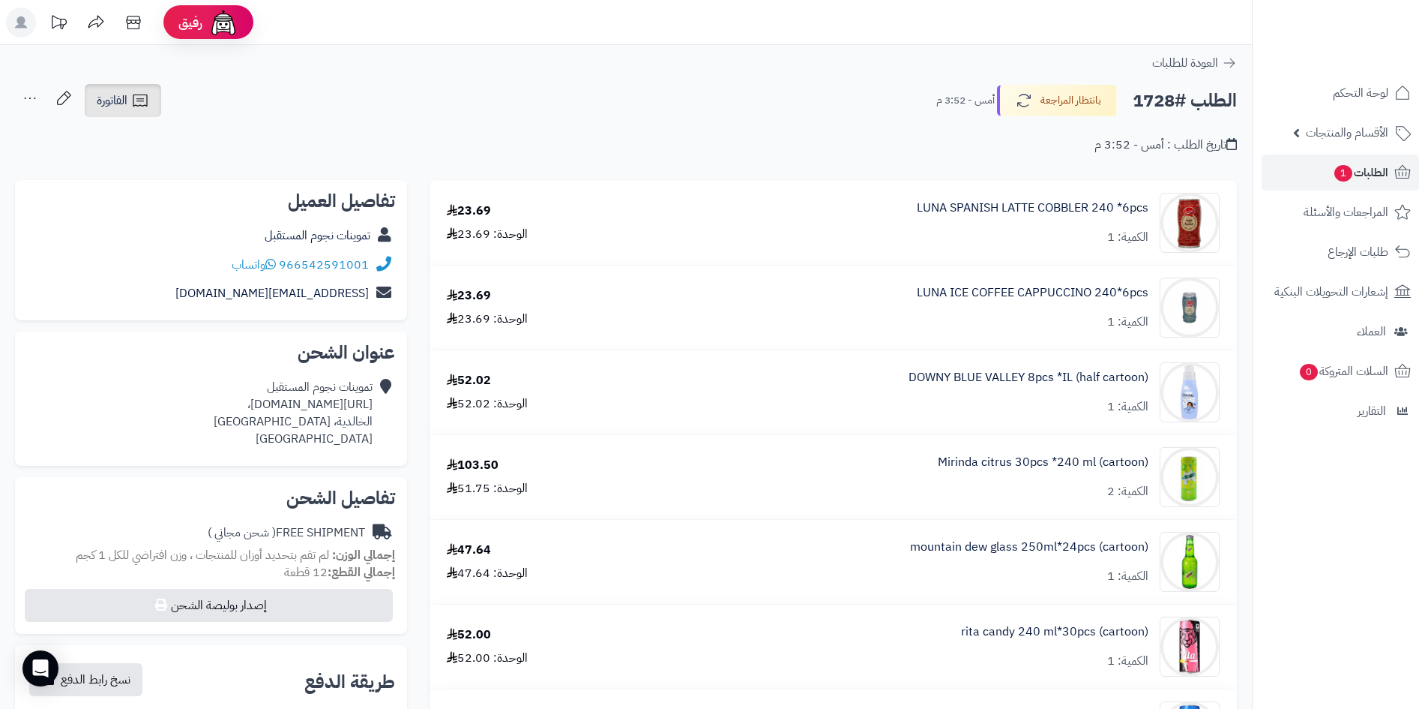
drag, startPoint x: 93, startPoint y: 92, endPoint x: 105, endPoint y: 97, distance: 13.1
click at [94, 91] on link "الفاتورة" at bounding box center [123, 100] width 76 height 33
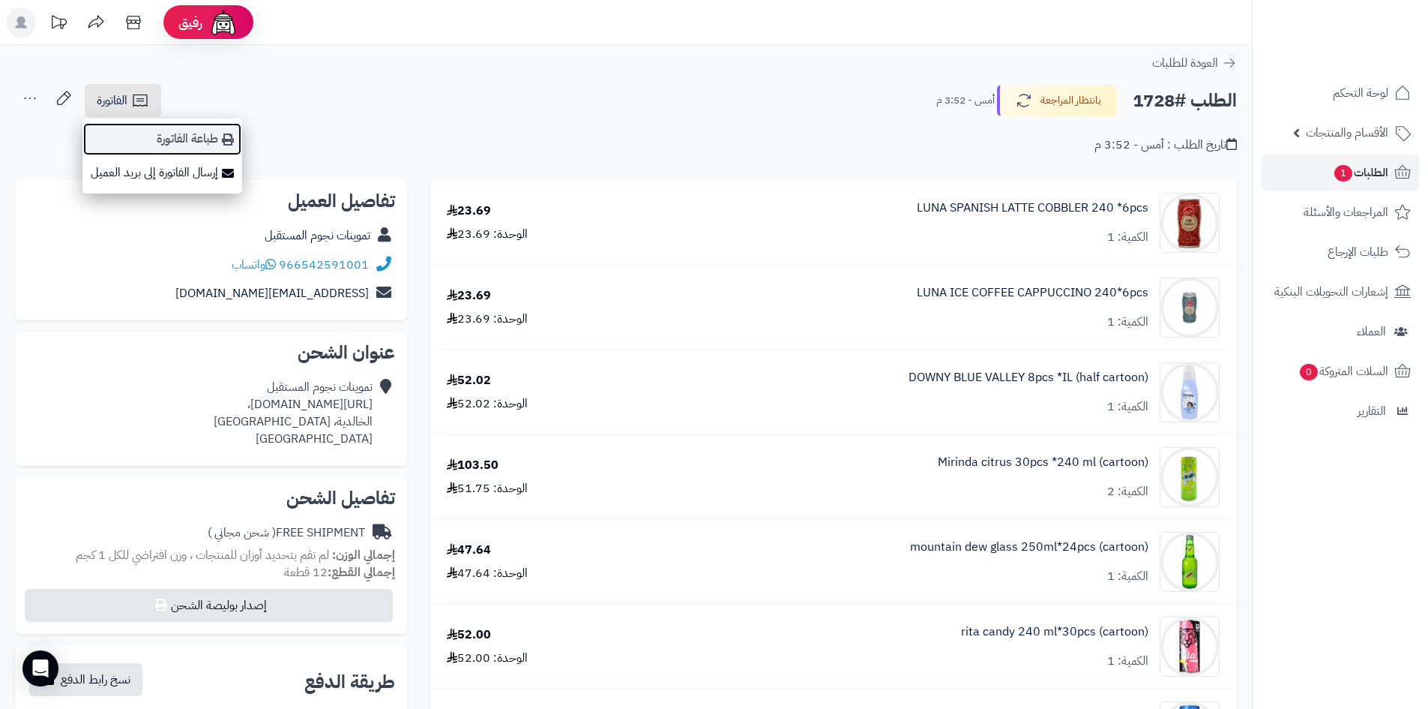
click at [151, 129] on link "طباعة الفاتورة" at bounding box center [162, 139] width 160 height 34
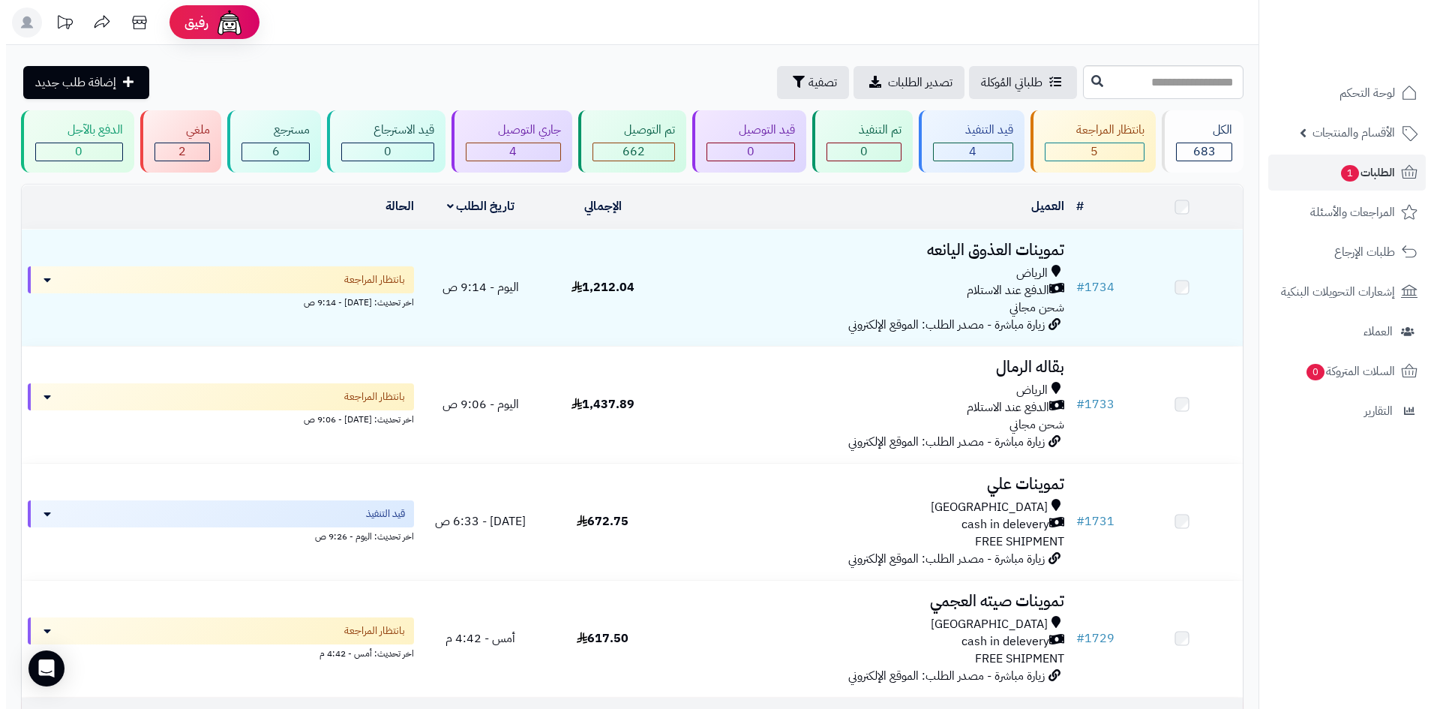
scroll to position [450, 0]
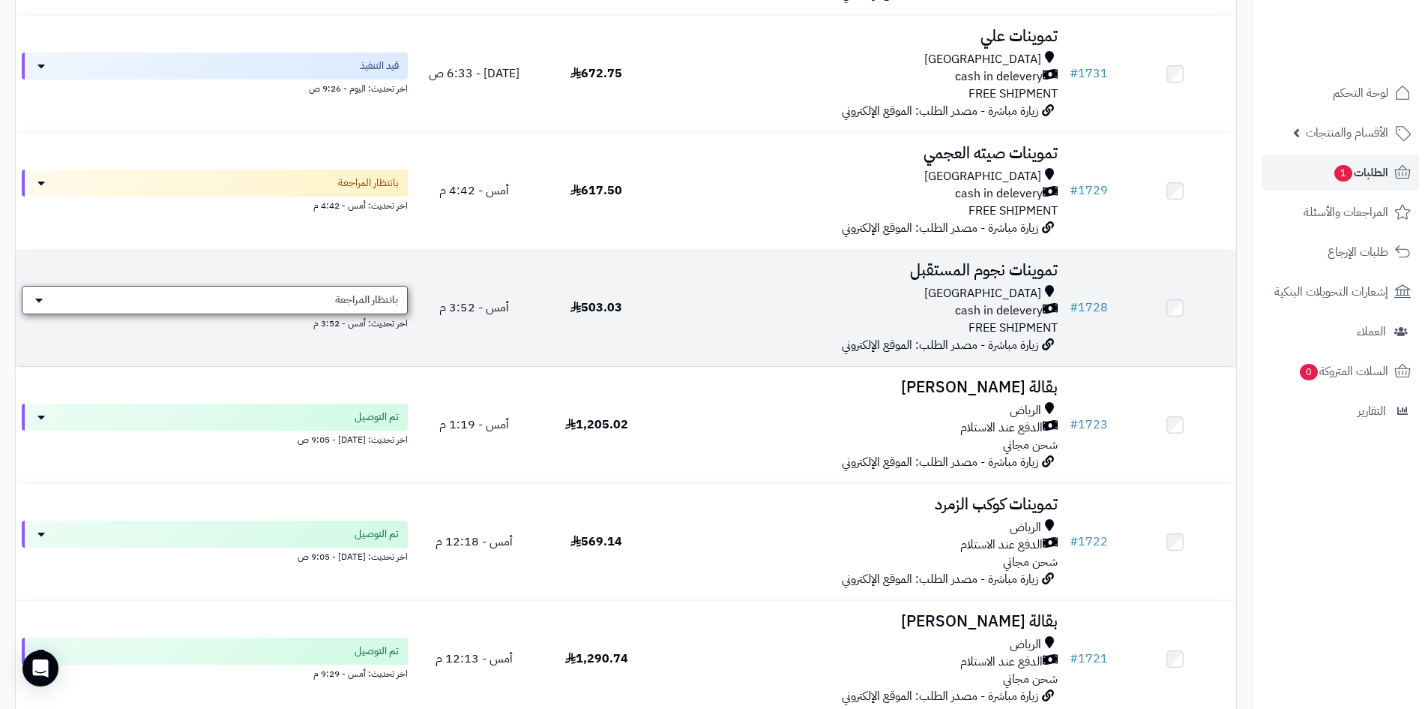
click at [286, 299] on div "بانتظار المراجعة" at bounding box center [215, 300] width 386 height 28
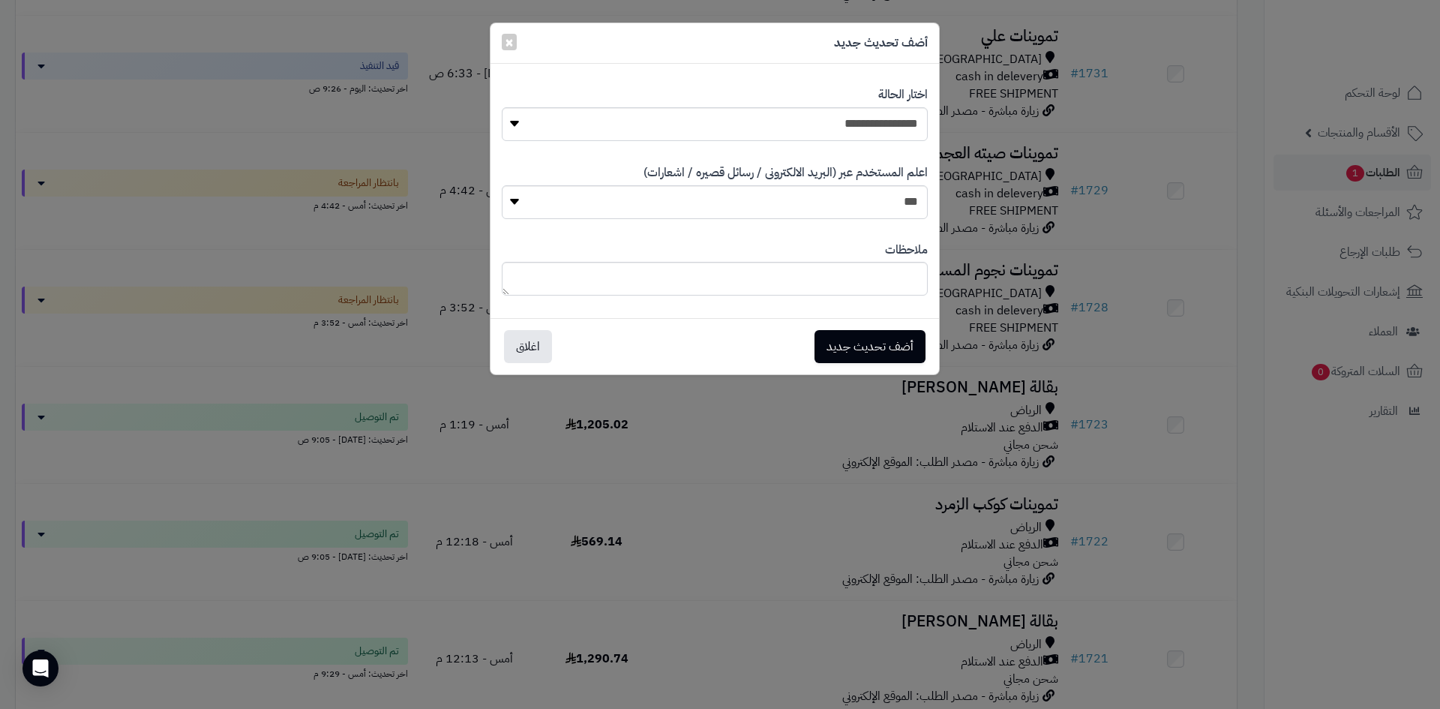
click at [618, 142] on div "**********" at bounding box center [715, 113] width 426 height 77
click at [664, 142] on div "**********" at bounding box center [715, 113] width 426 height 77
click at [669, 132] on select "**********" at bounding box center [715, 124] width 426 height 34
select select "*"
click at [502, 107] on select "**********" at bounding box center [715, 124] width 426 height 34
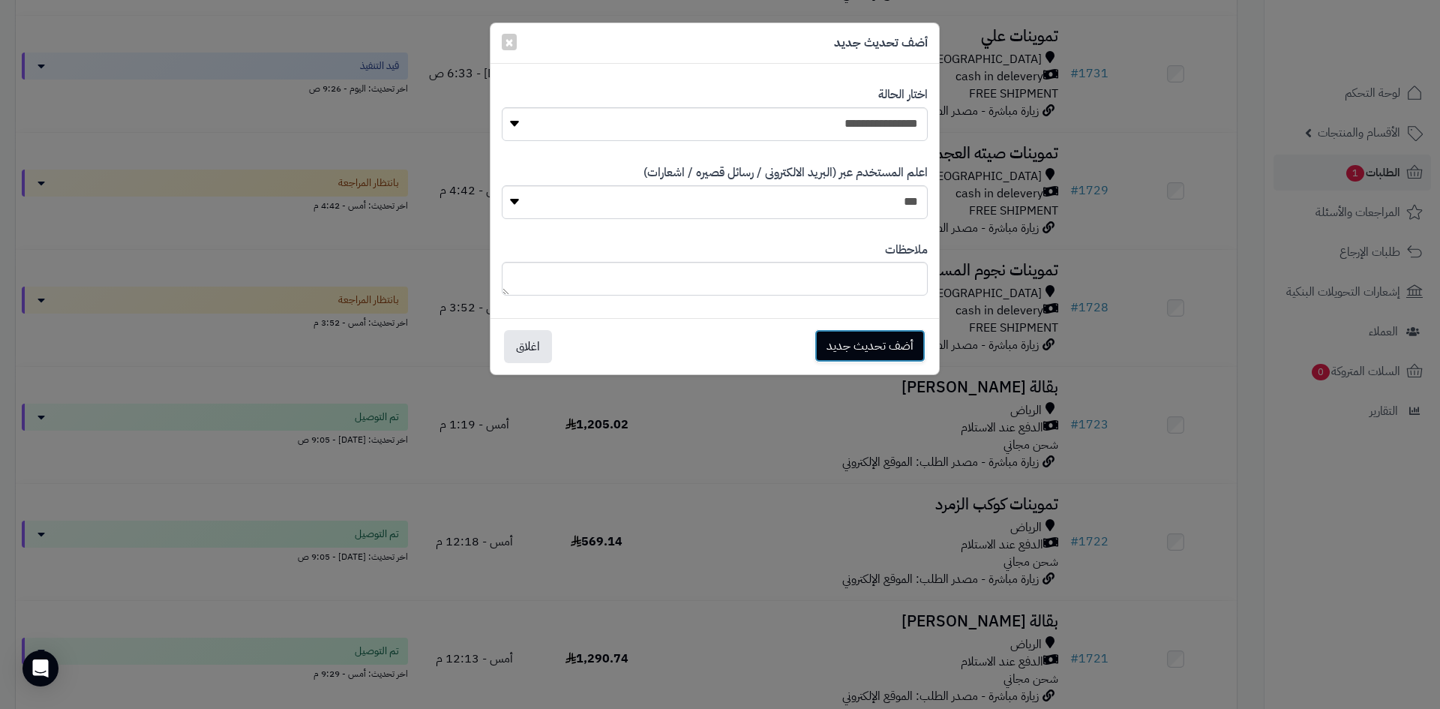
click at [871, 346] on button "أضف تحديث جديد" at bounding box center [869, 345] width 111 height 33
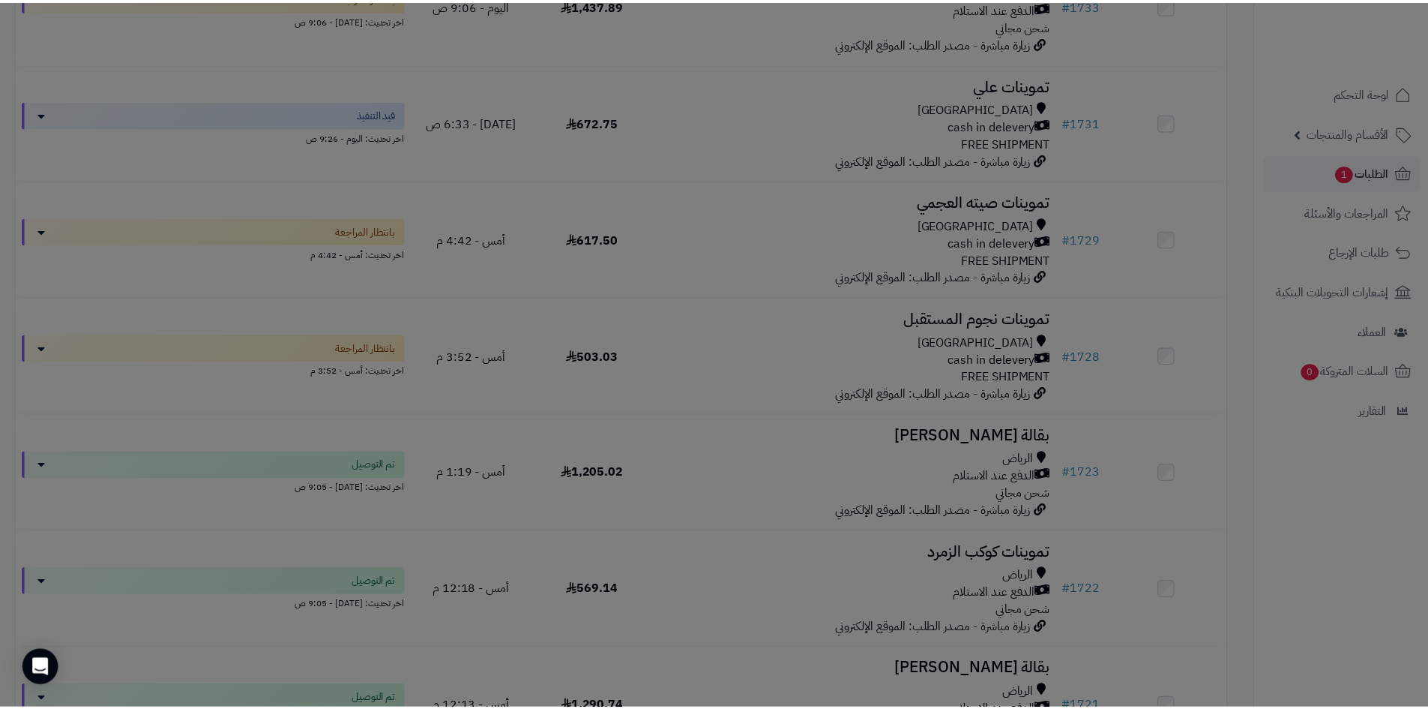
scroll to position [498, 0]
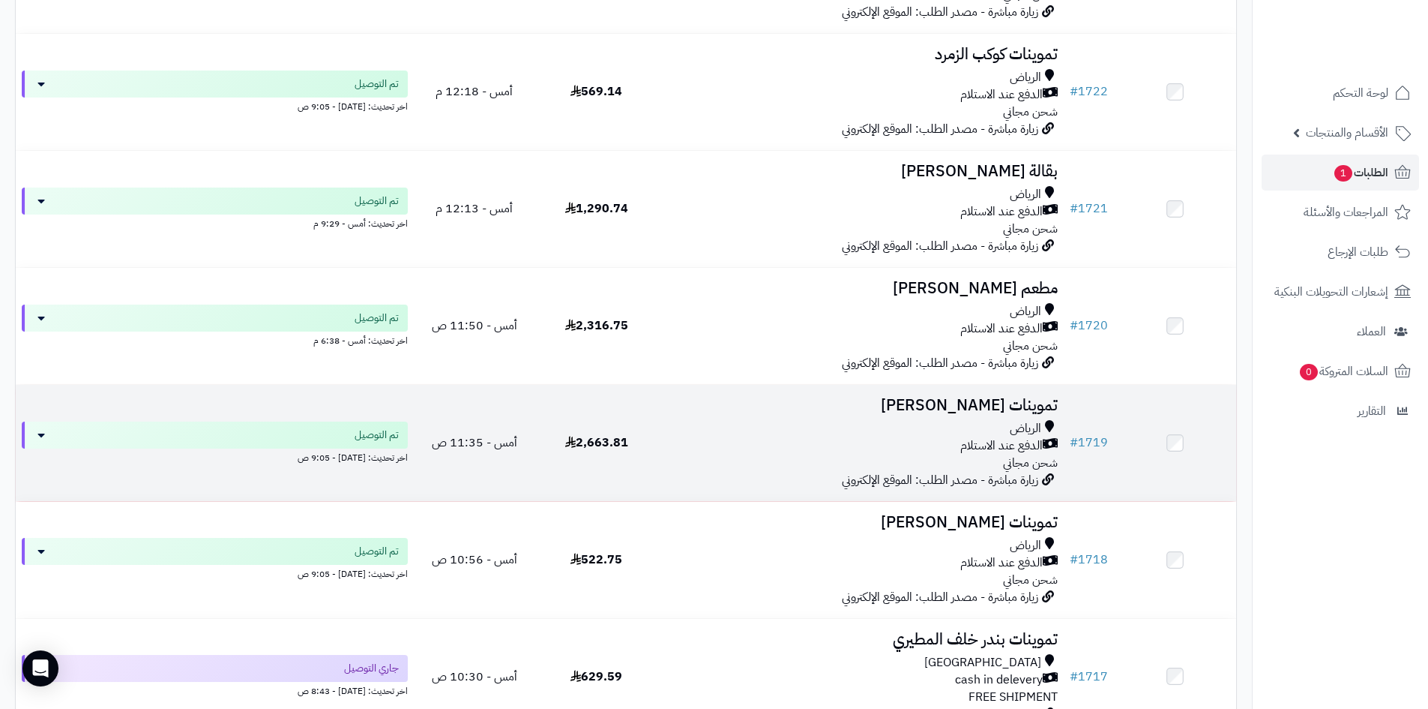
scroll to position [1200, 0]
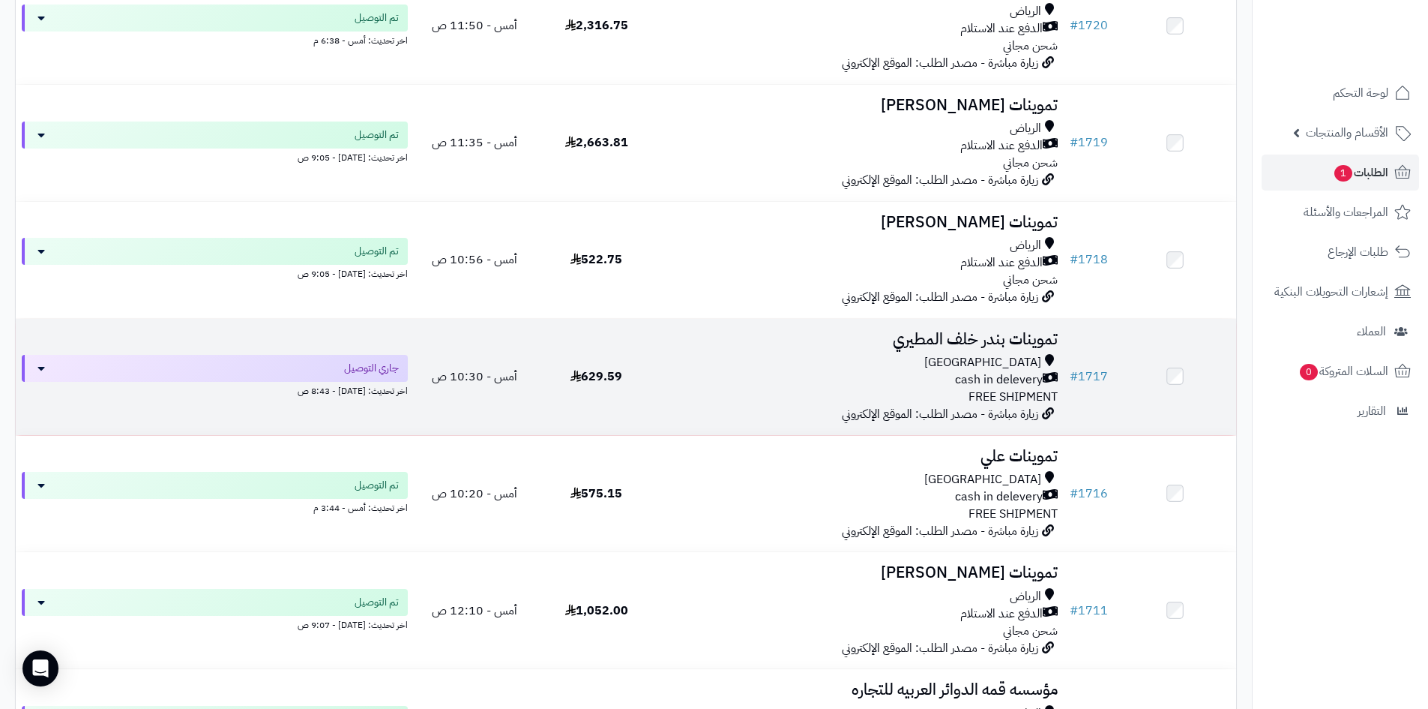
click at [768, 382] on div "cash in delevery" at bounding box center [861, 379] width 394 height 17
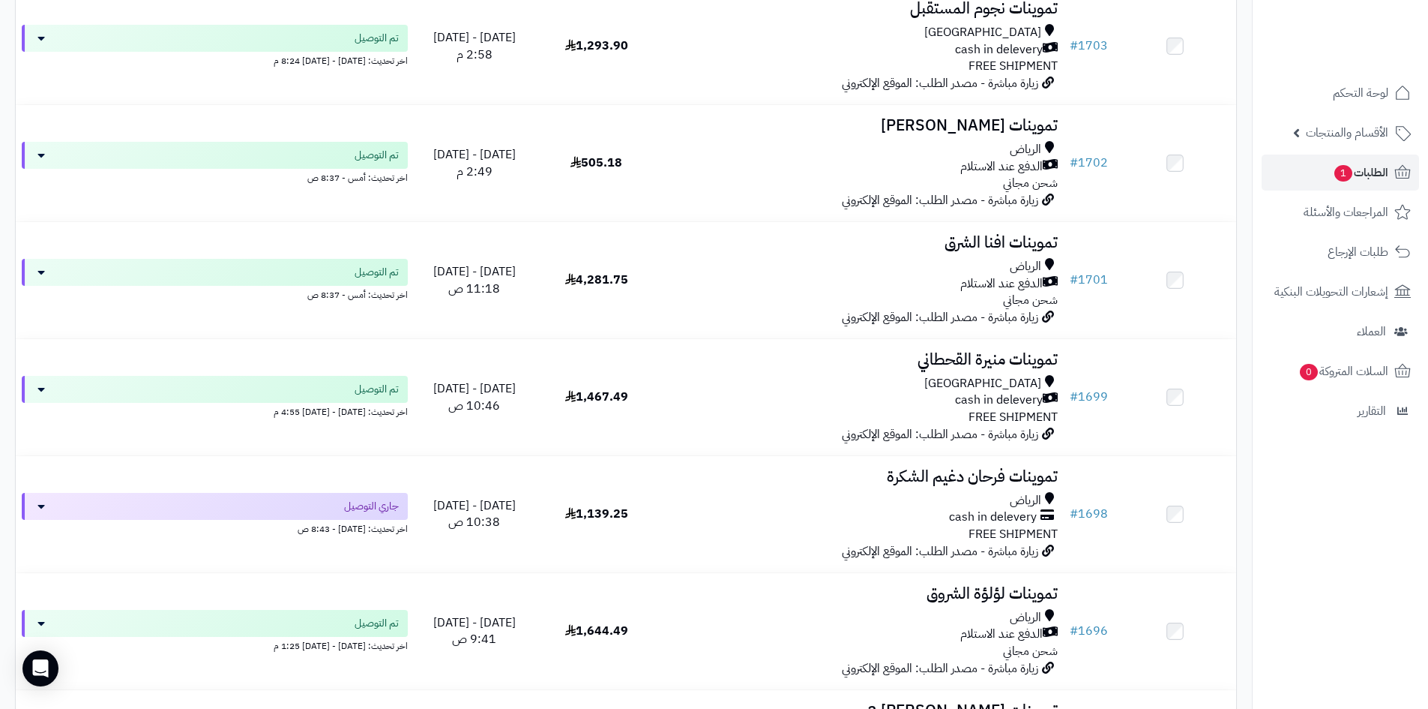
scroll to position [2924, 0]
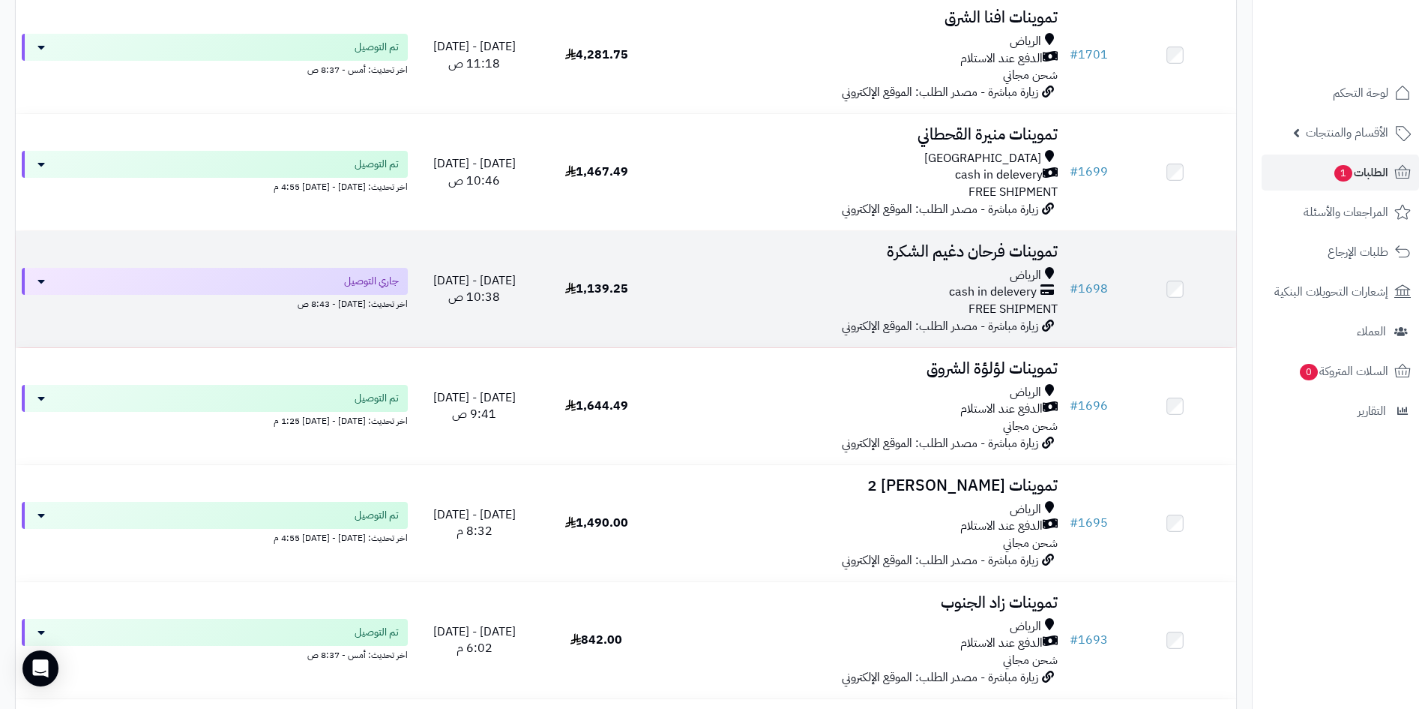
click at [802, 299] on div "الرياض cash in delevery FREE SHIPMENT" at bounding box center [861, 293] width 394 height 52
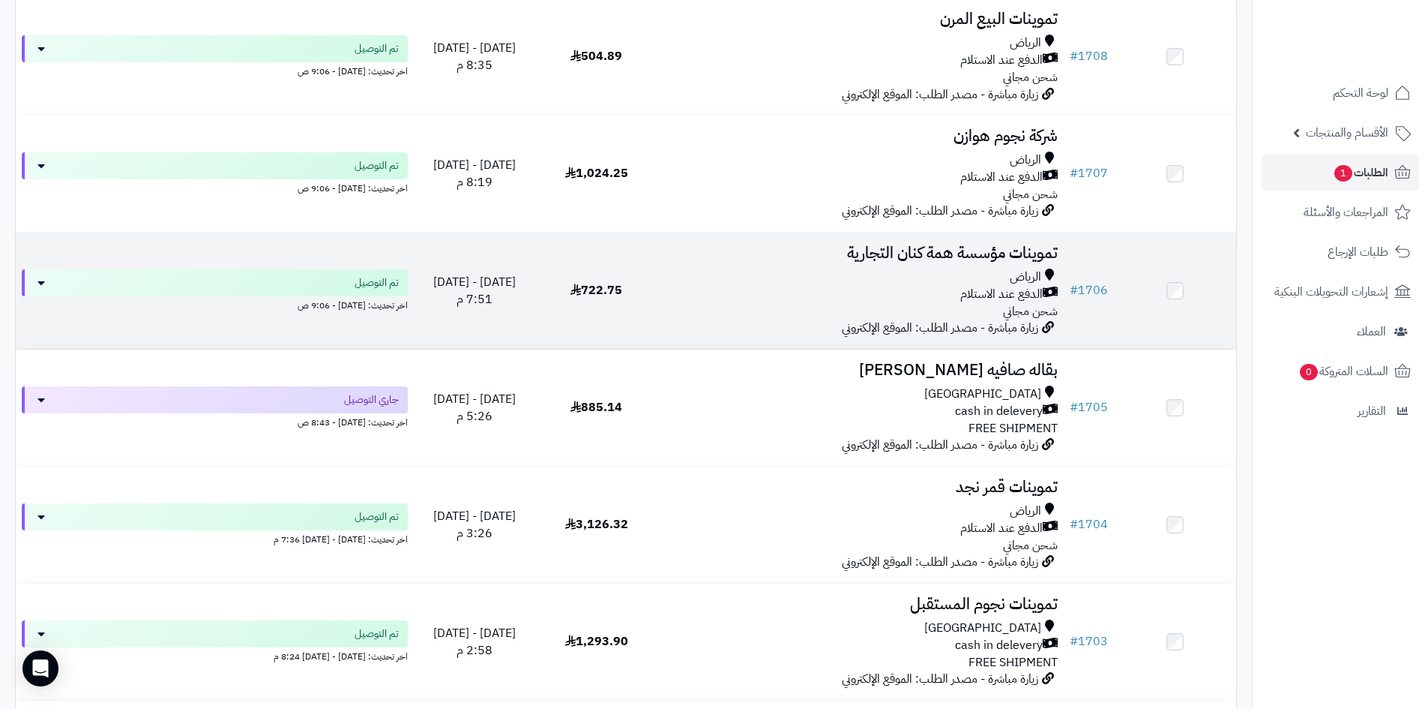
scroll to position [2099, 0]
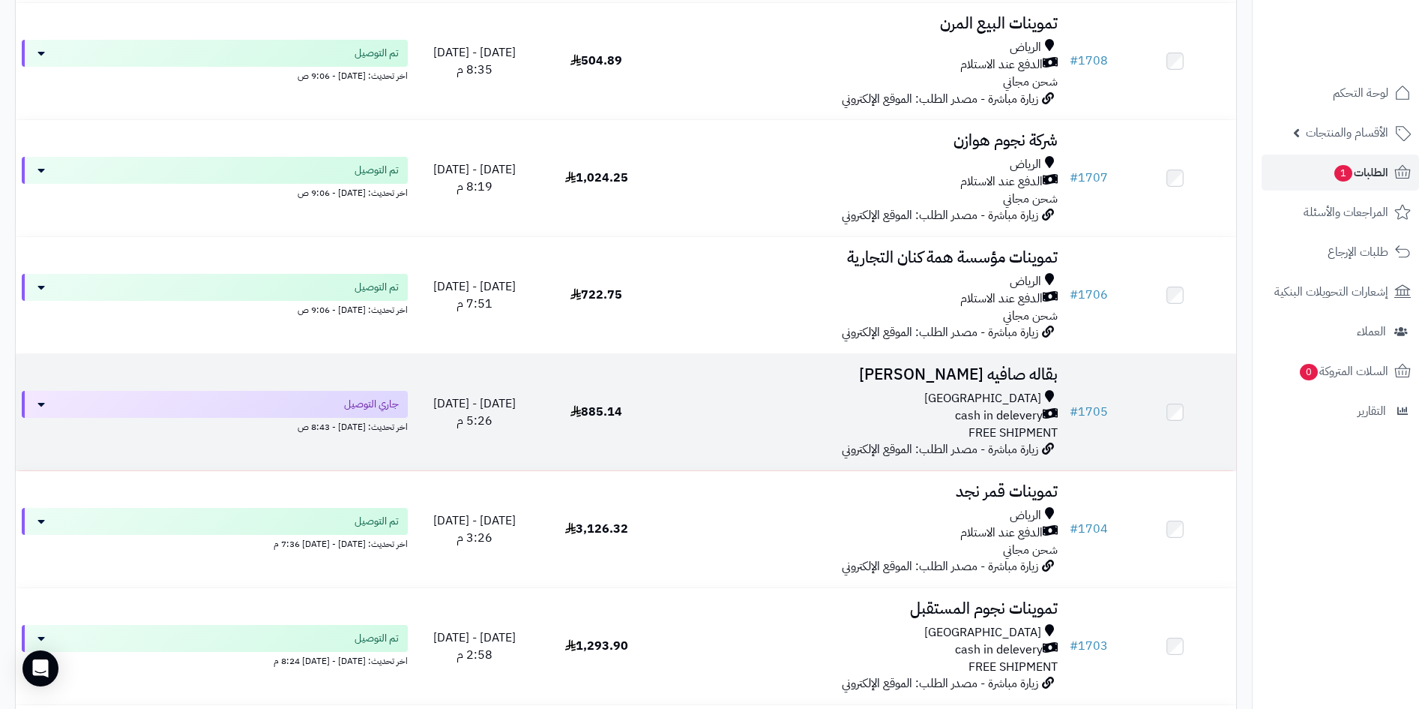
click at [856, 369] on h3 "بقاله صافيه [PERSON_NAME]" at bounding box center [861, 374] width 394 height 17
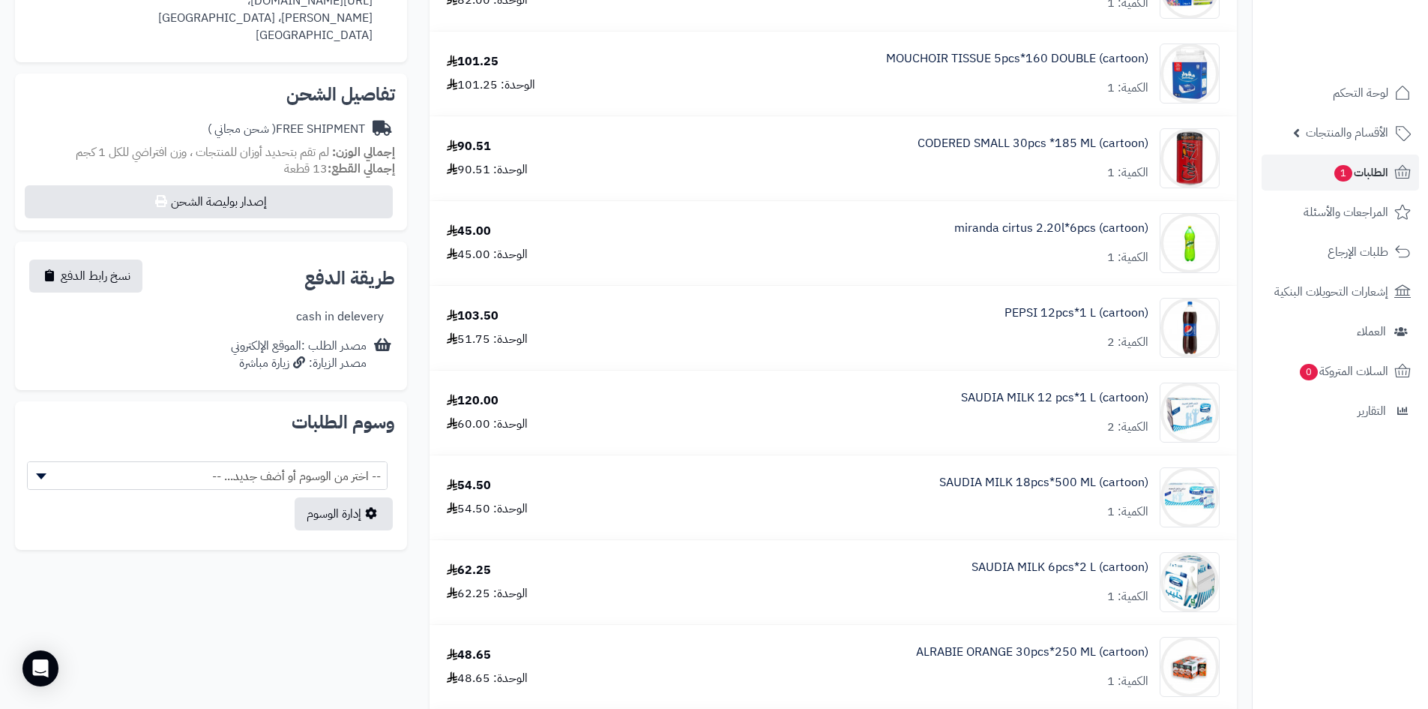
scroll to position [225, 0]
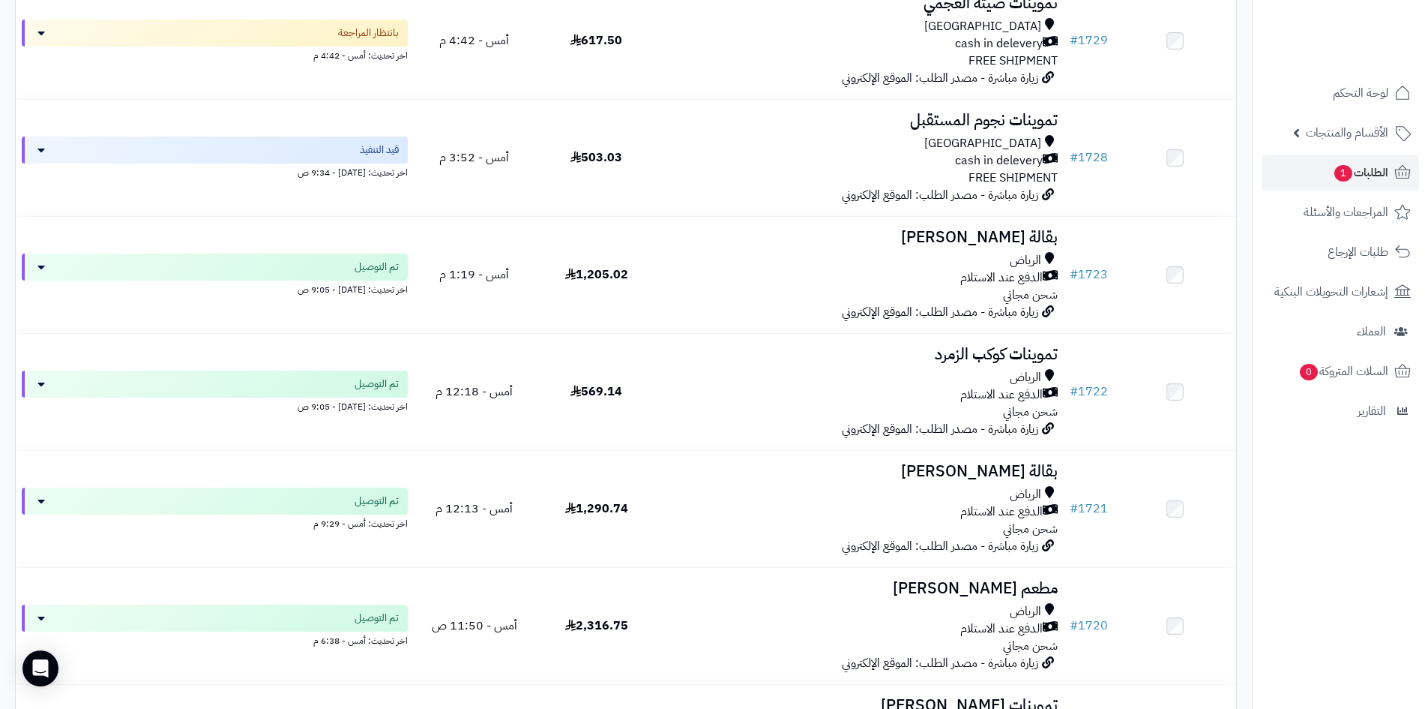
scroll to position [225, 0]
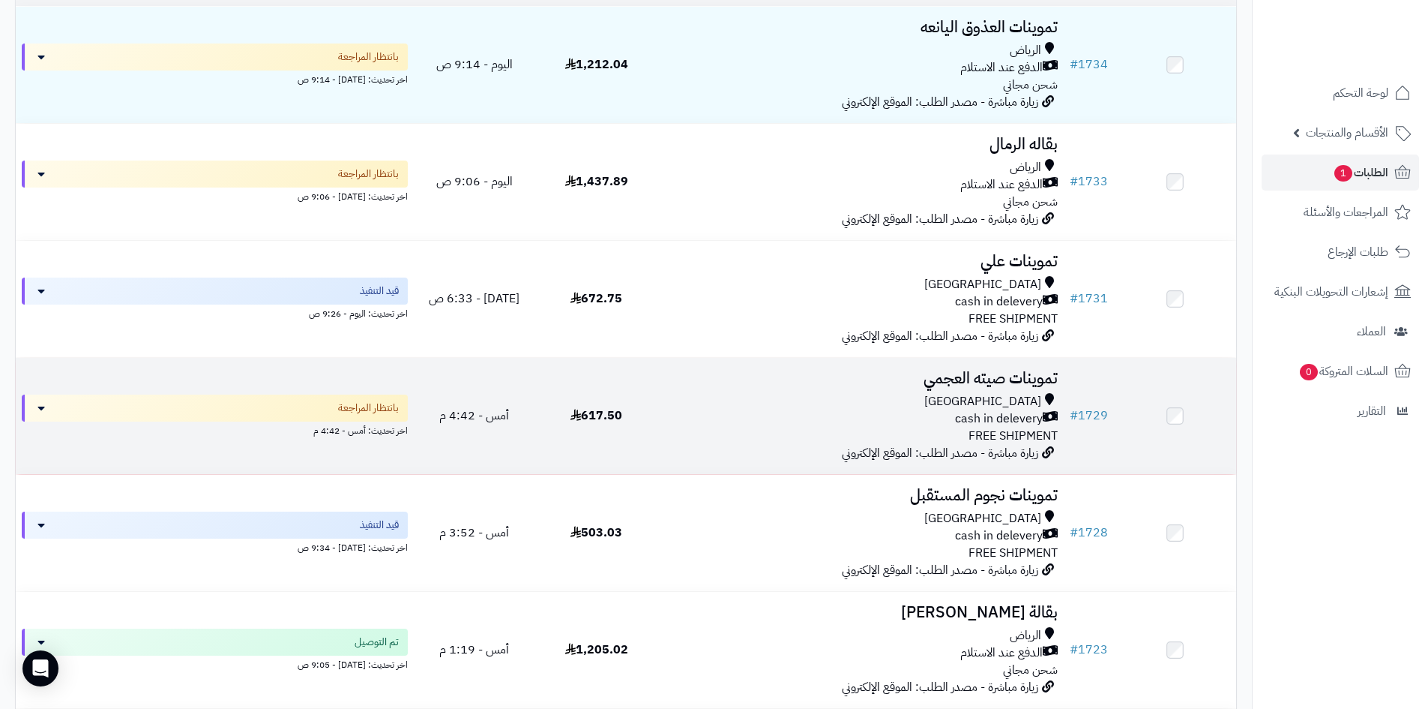
click at [654, 381] on td "617.50" at bounding box center [596, 416] width 122 height 116
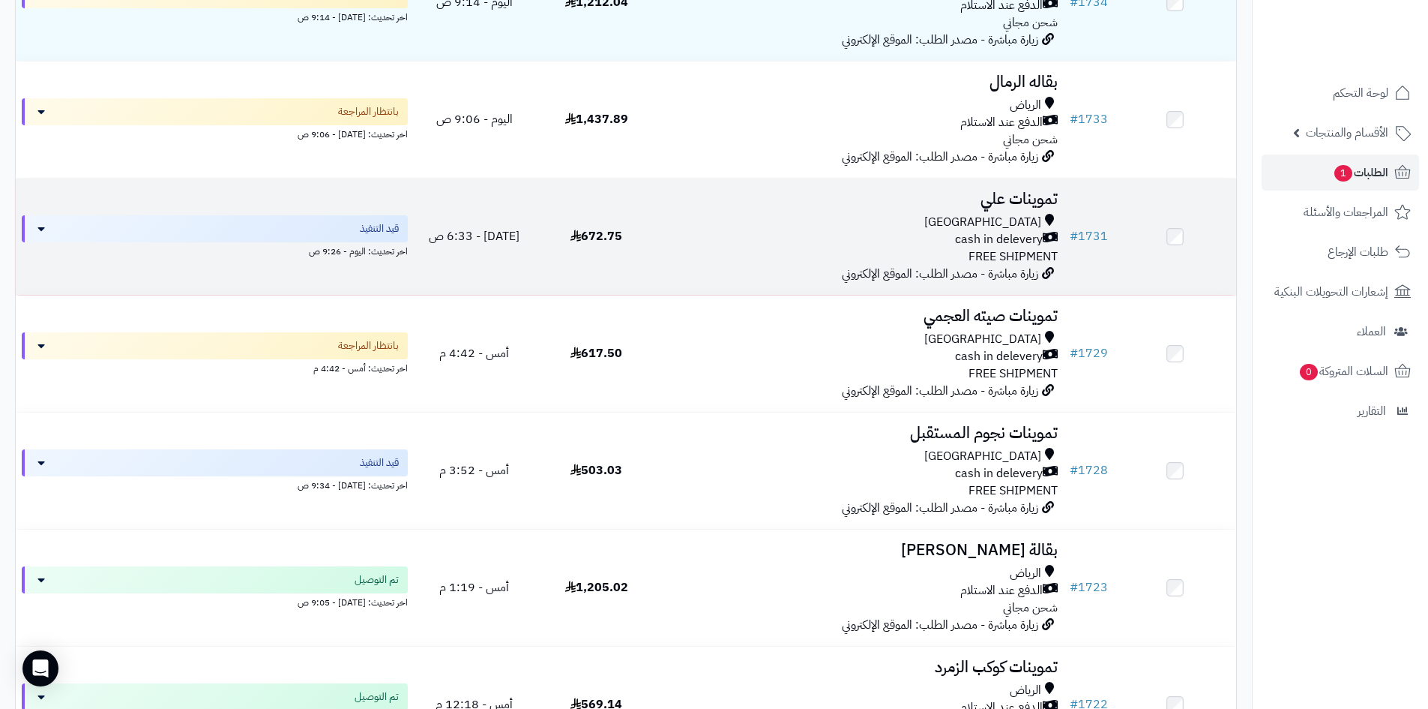
scroll to position [300, 0]
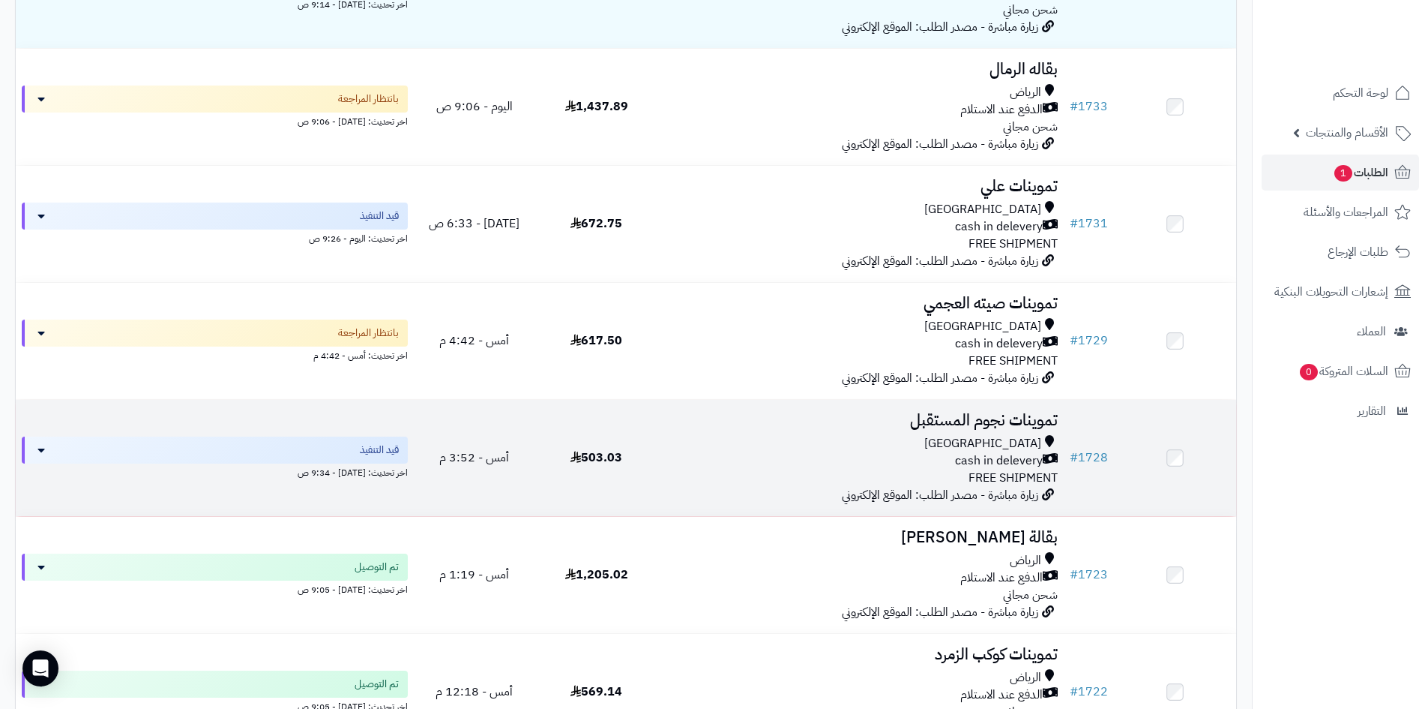
click at [766, 442] on div "[GEOGRAPHIC_DATA]" at bounding box center [861, 443] width 394 height 17
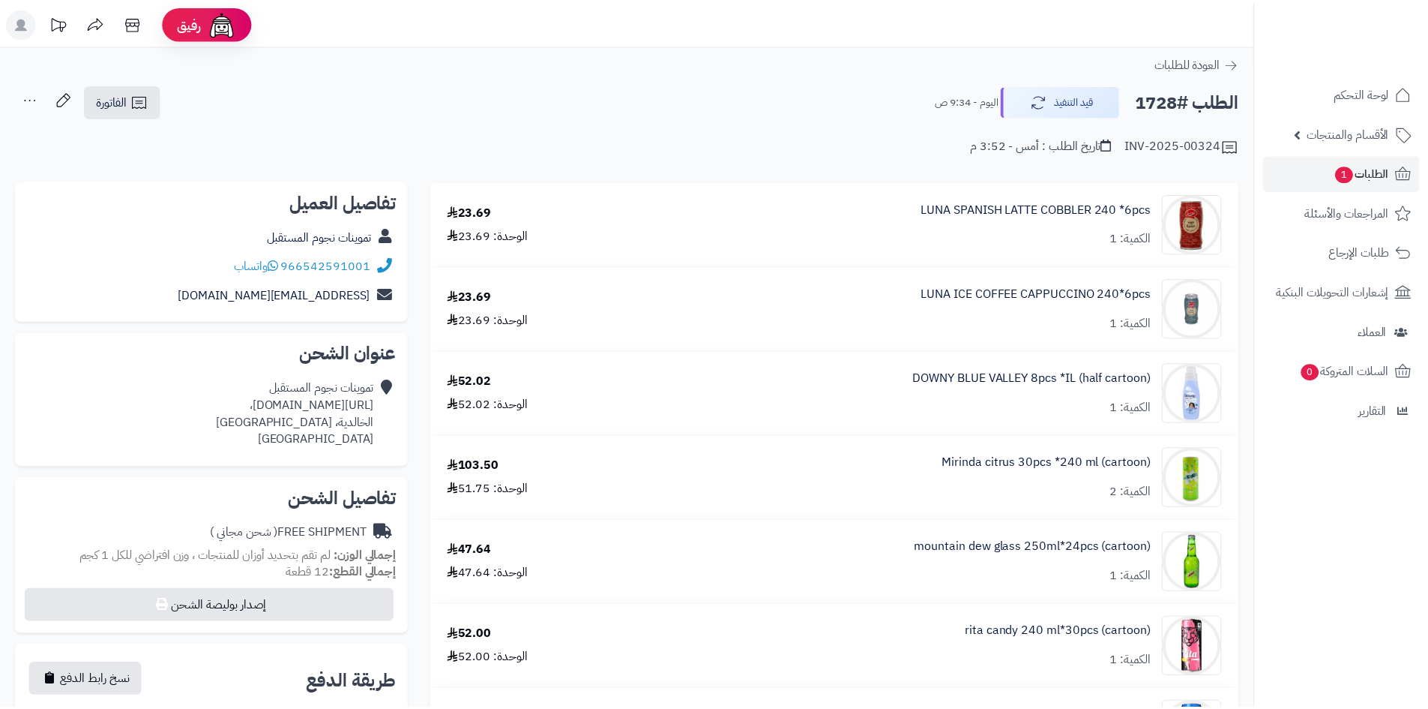
scroll to position [225, 0]
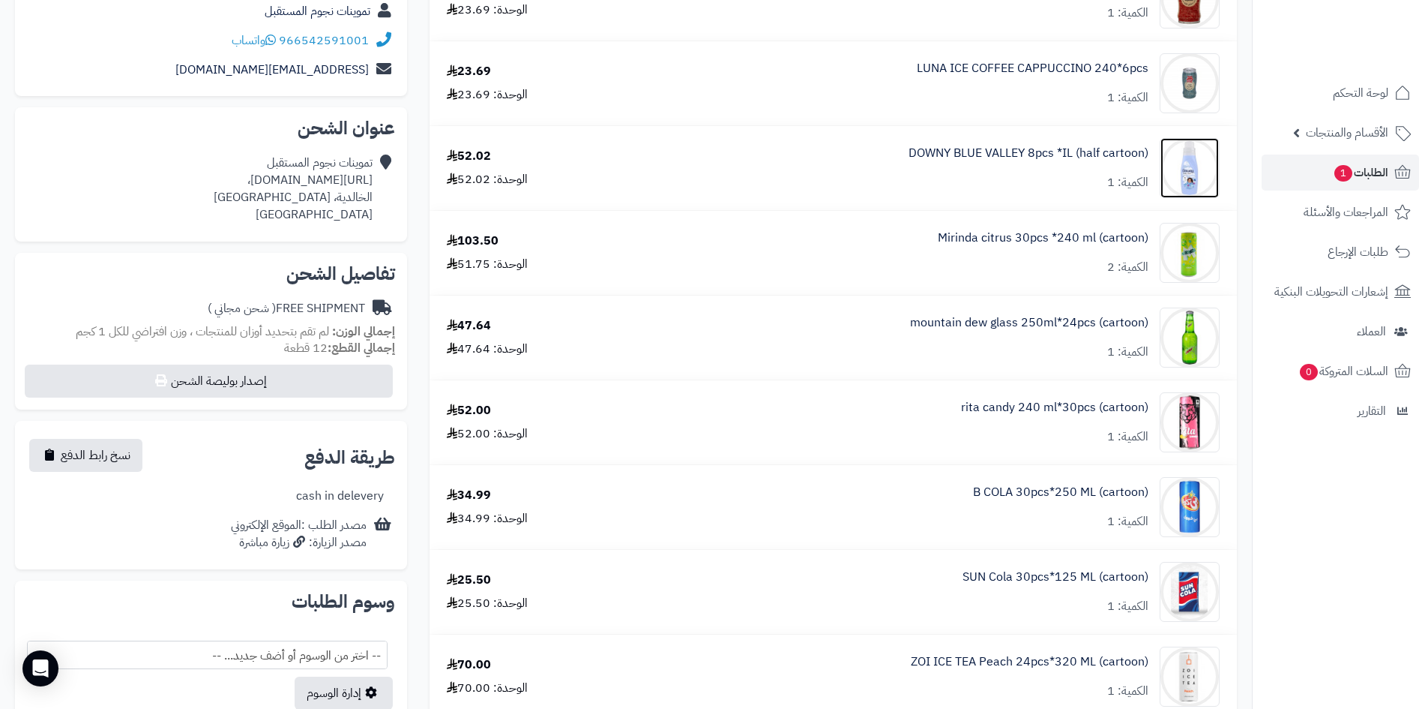
click at [1170, 164] on img at bounding box center [1190, 168] width 58 height 60
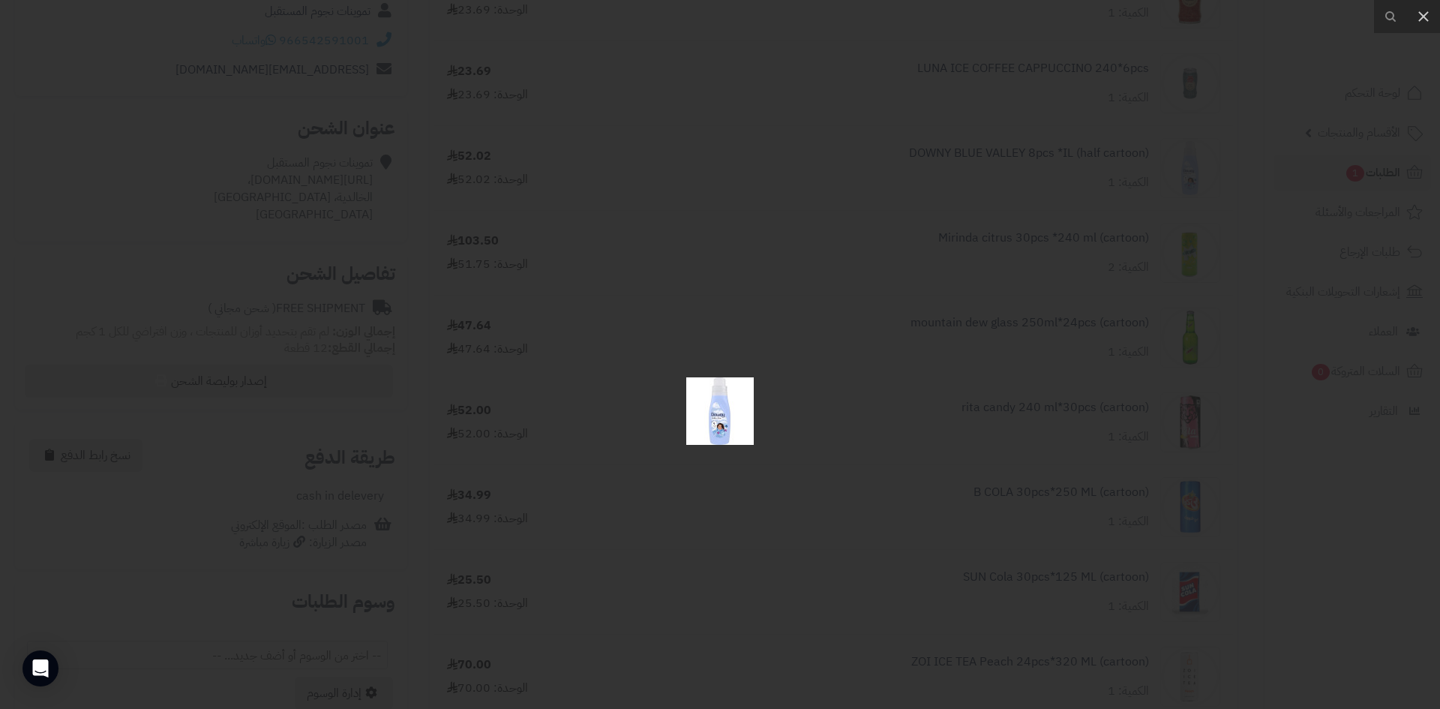
drag, startPoint x: 724, startPoint y: 377, endPoint x: 643, endPoint y: 404, distance: 85.4
click at [642, 404] on div at bounding box center [720, 411] width 1440 height 709
click at [996, 297] on div at bounding box center [720, 354] width 1440 height 709
